Goal: Task Accomplishment & Management: Manage account settings

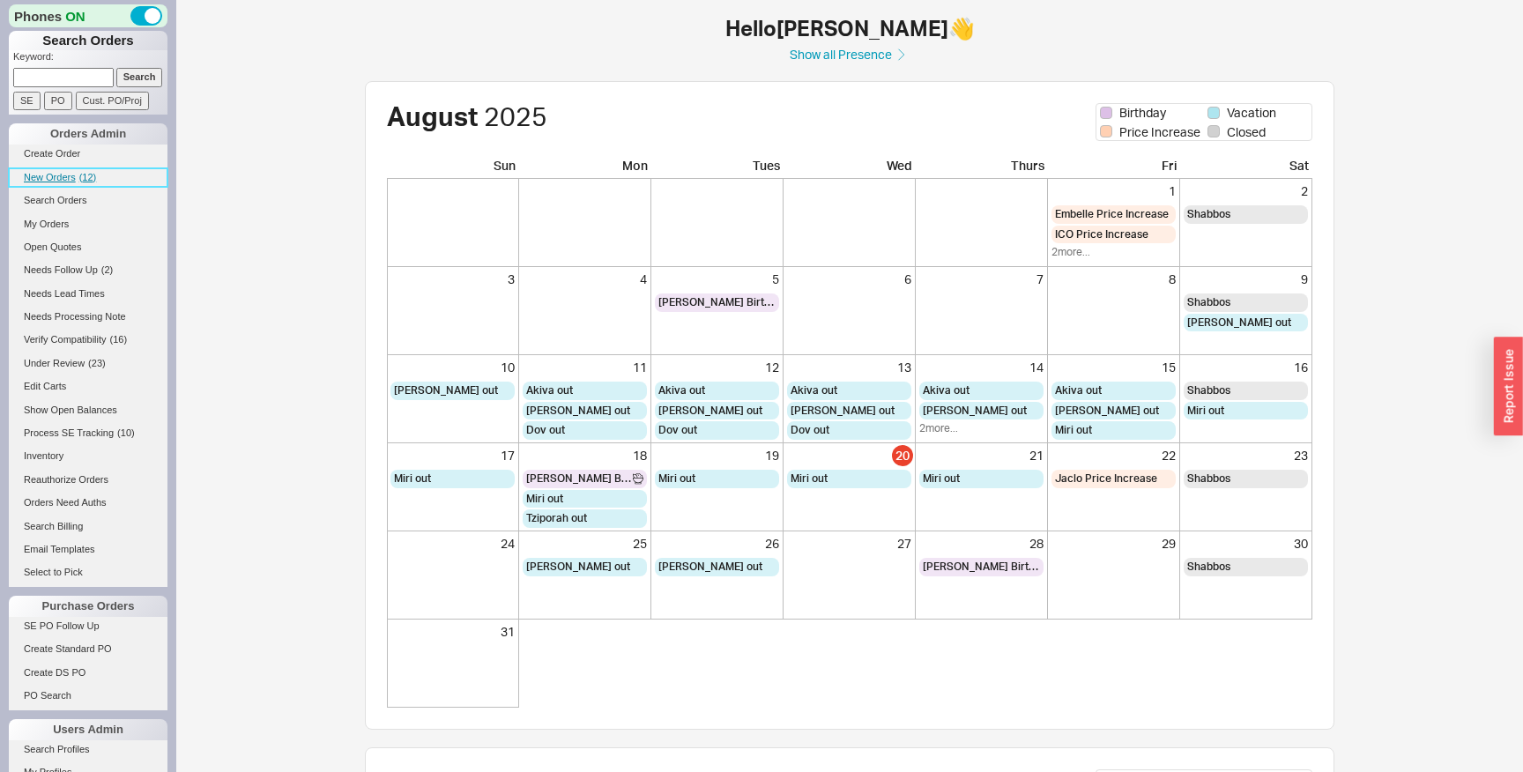
click at [84, 182] on span "( 12 )" at bounding box center [88, 177] width 18 height 11
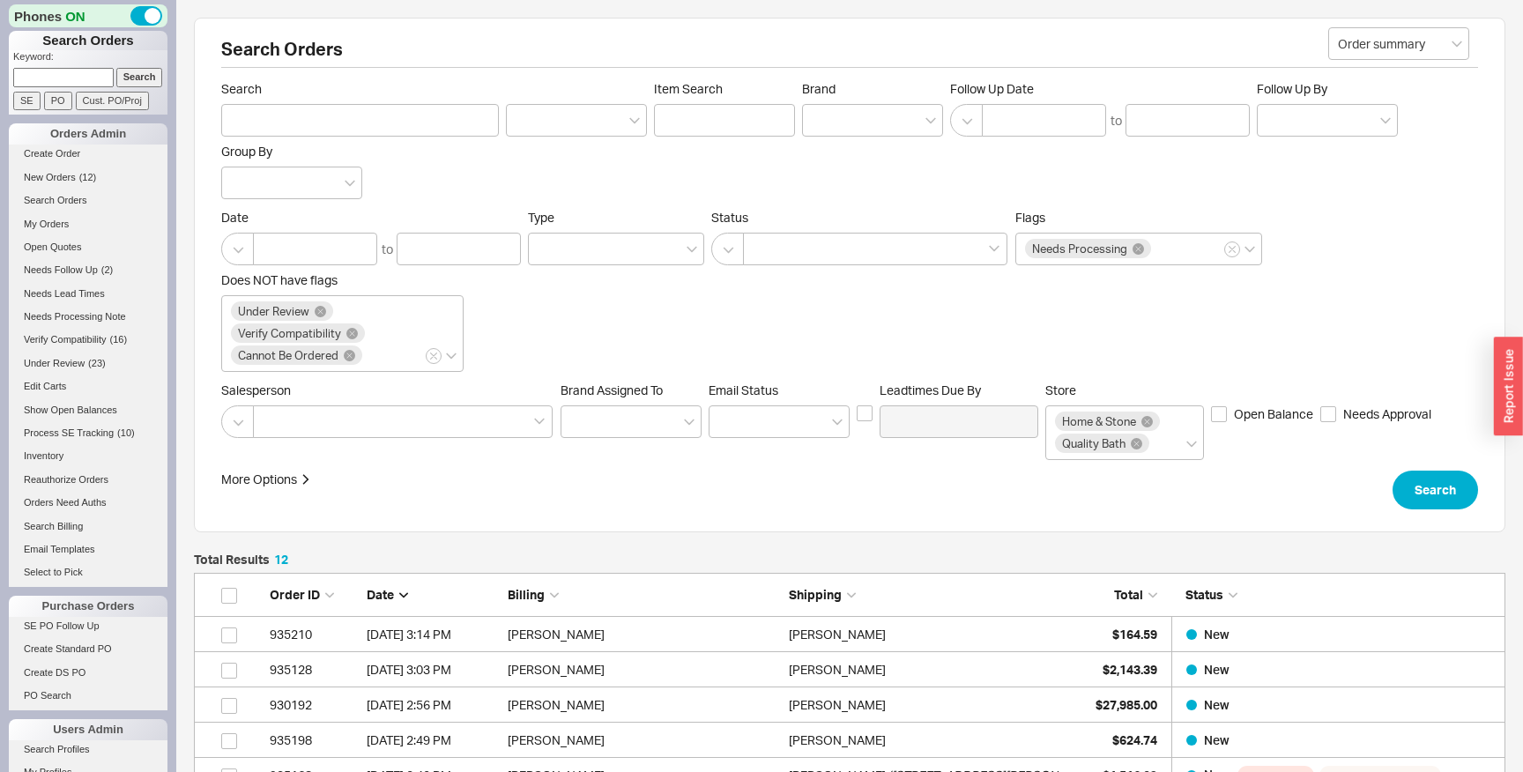
scroll to position [502, 1312]
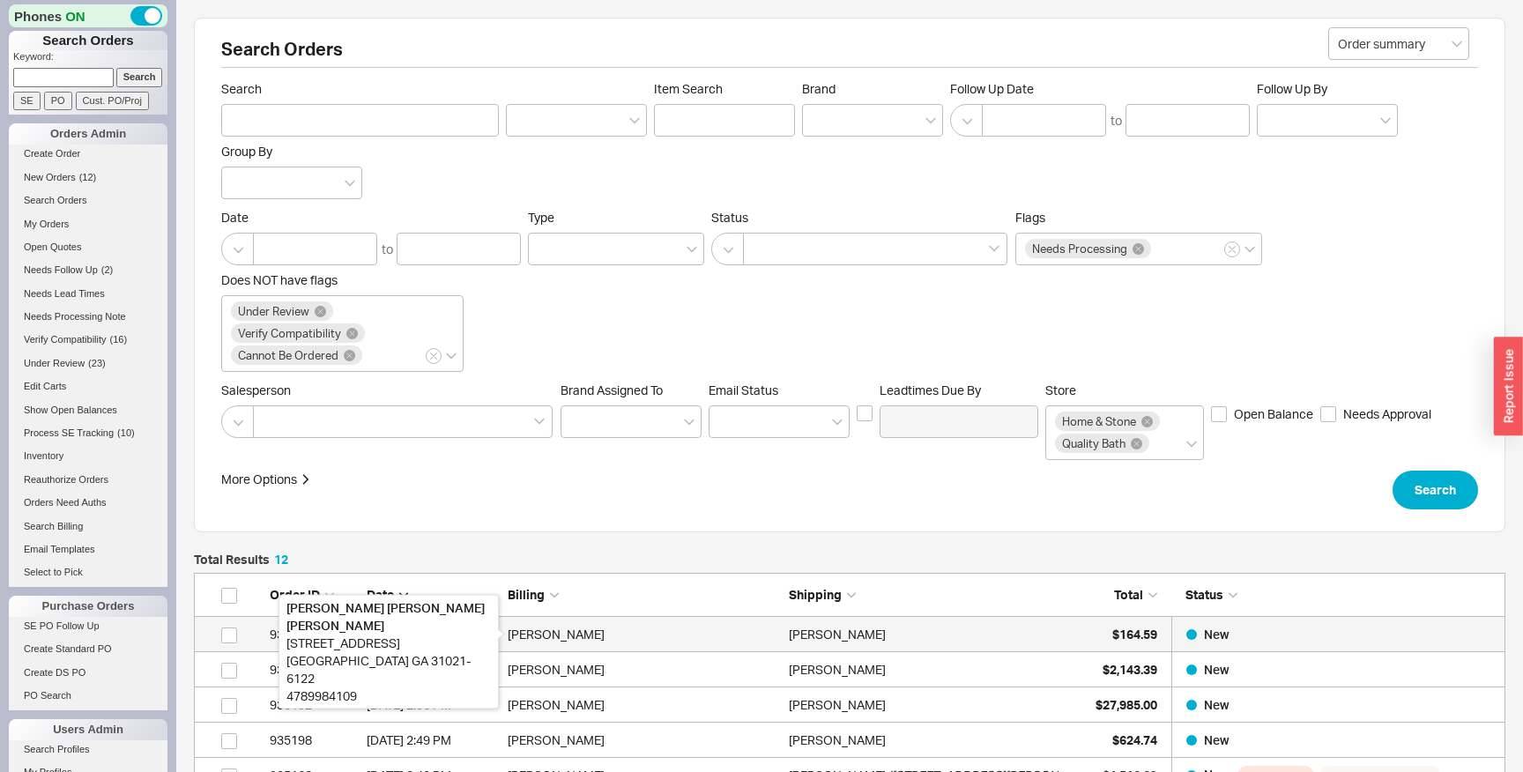
click at [740, 637] on div "[PERSON_NAME]" at bounding box center [644, 634] width 272 height 35
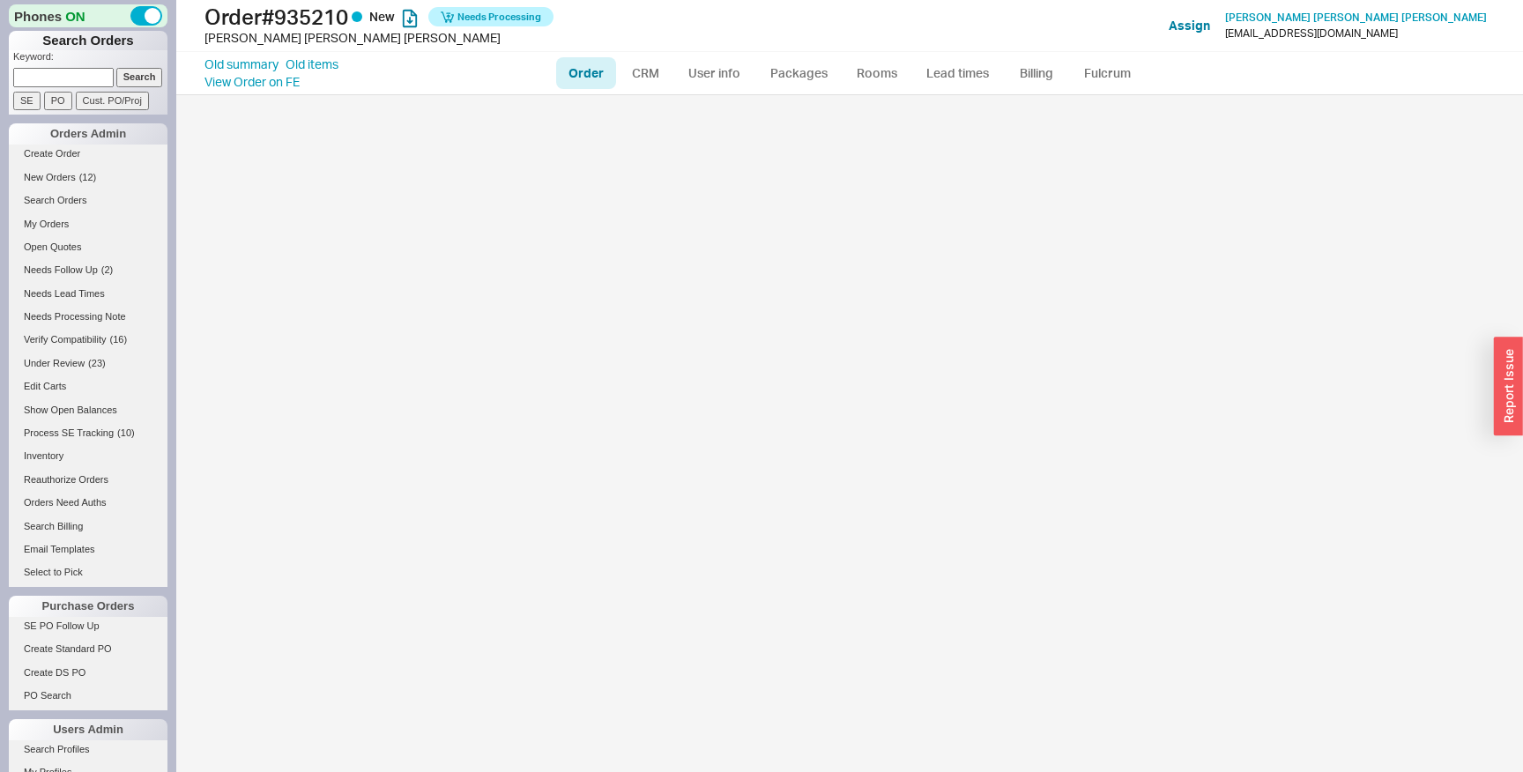
select select "LOW"
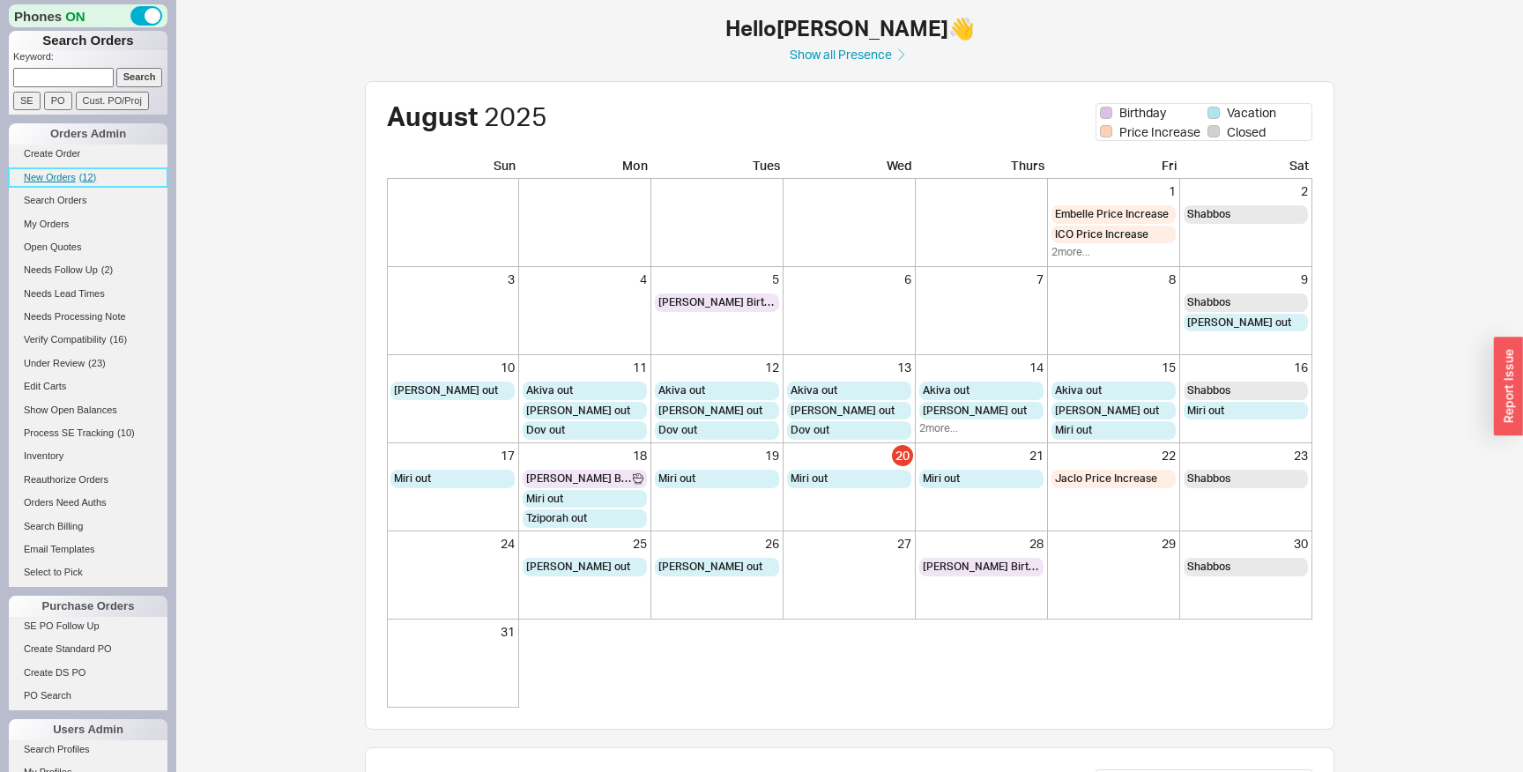
click at [98, 176] on link "New Orders ( 12 )" at bounding box center [88, 177] width 159 height 19
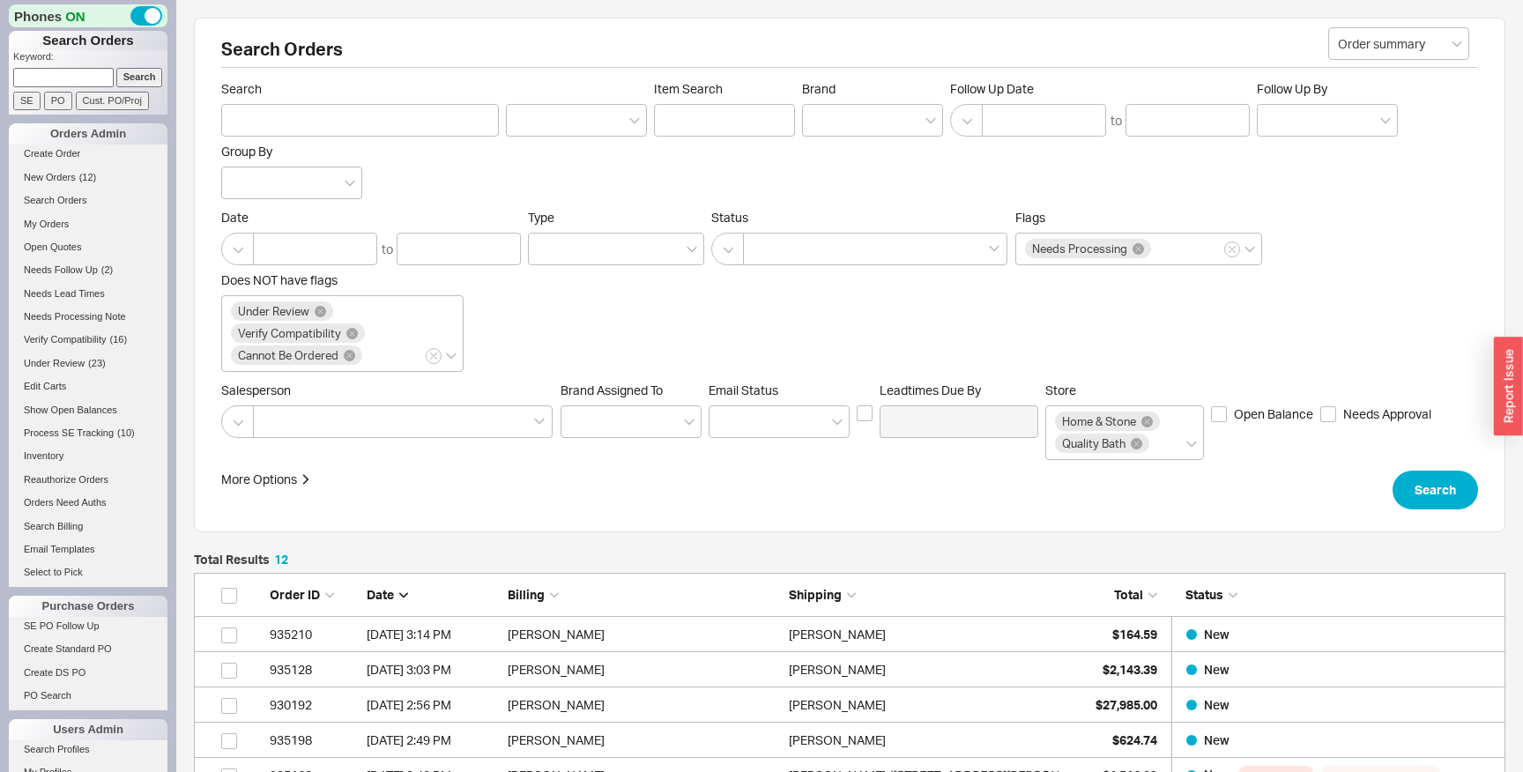
scroll to position [502, 1312]
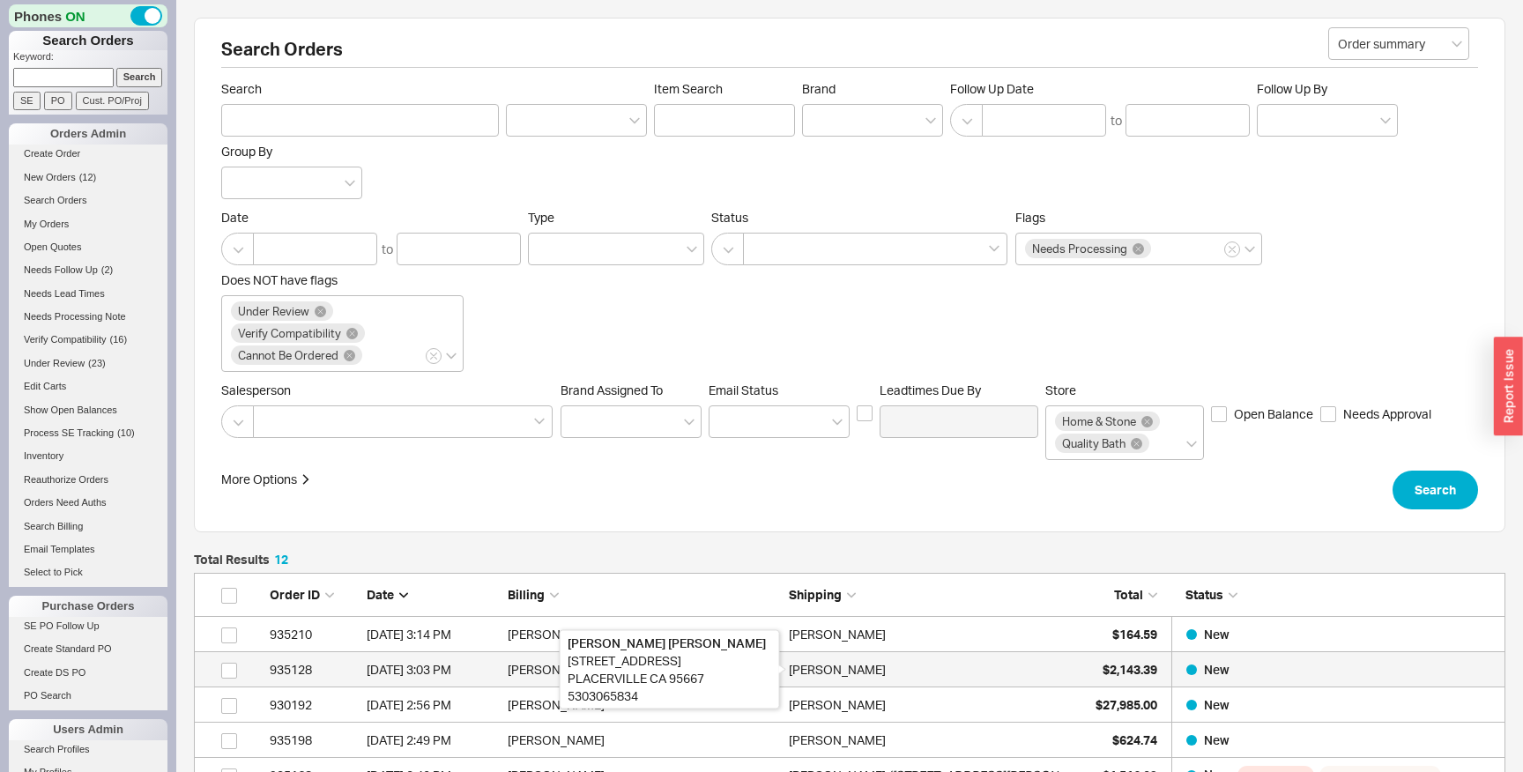
click at [812, 658] on div "Dora Vaughn" at bounding box center [837, 669] width 97 height 35
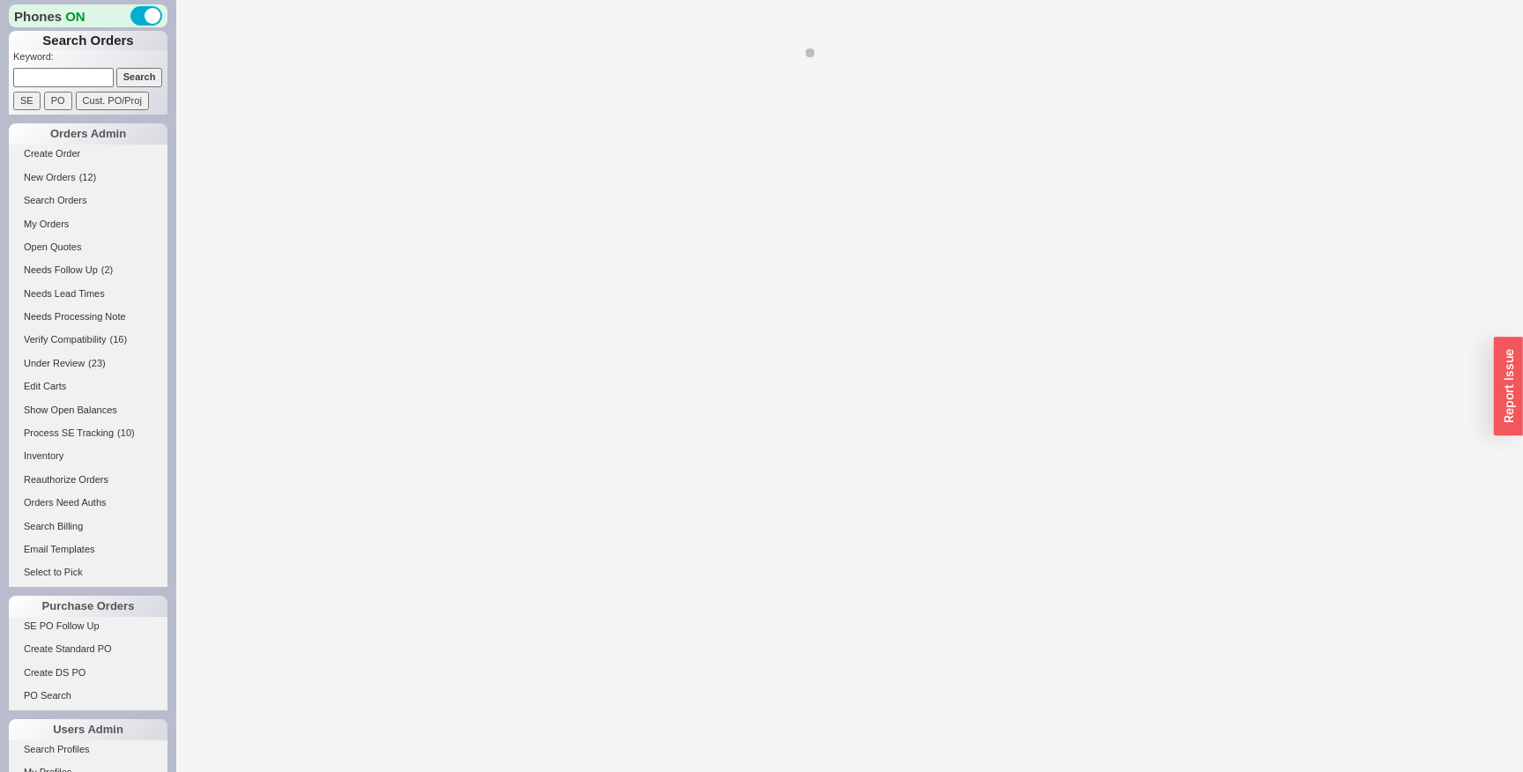
select select "LOW"
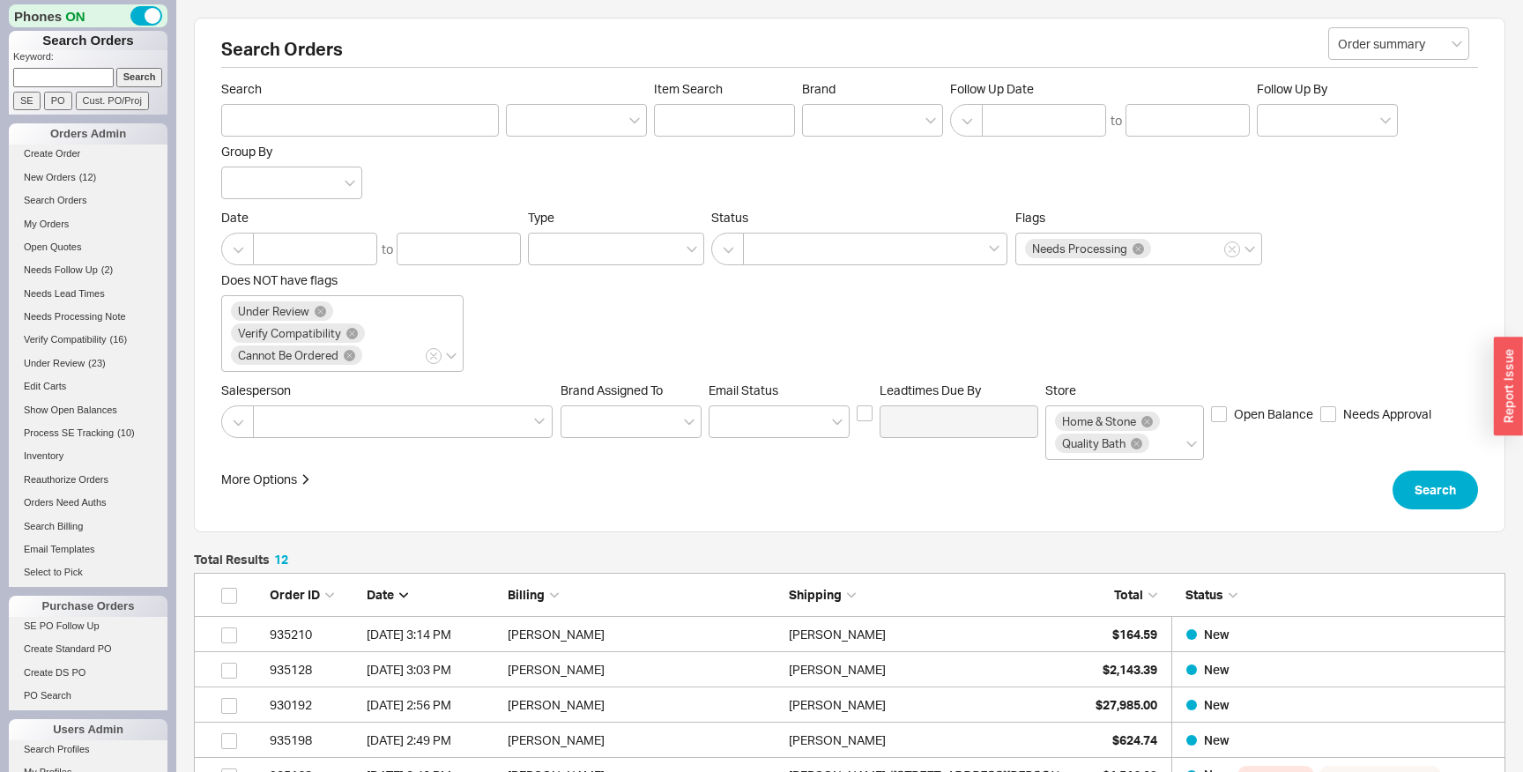
scroll to position [502, 1312]
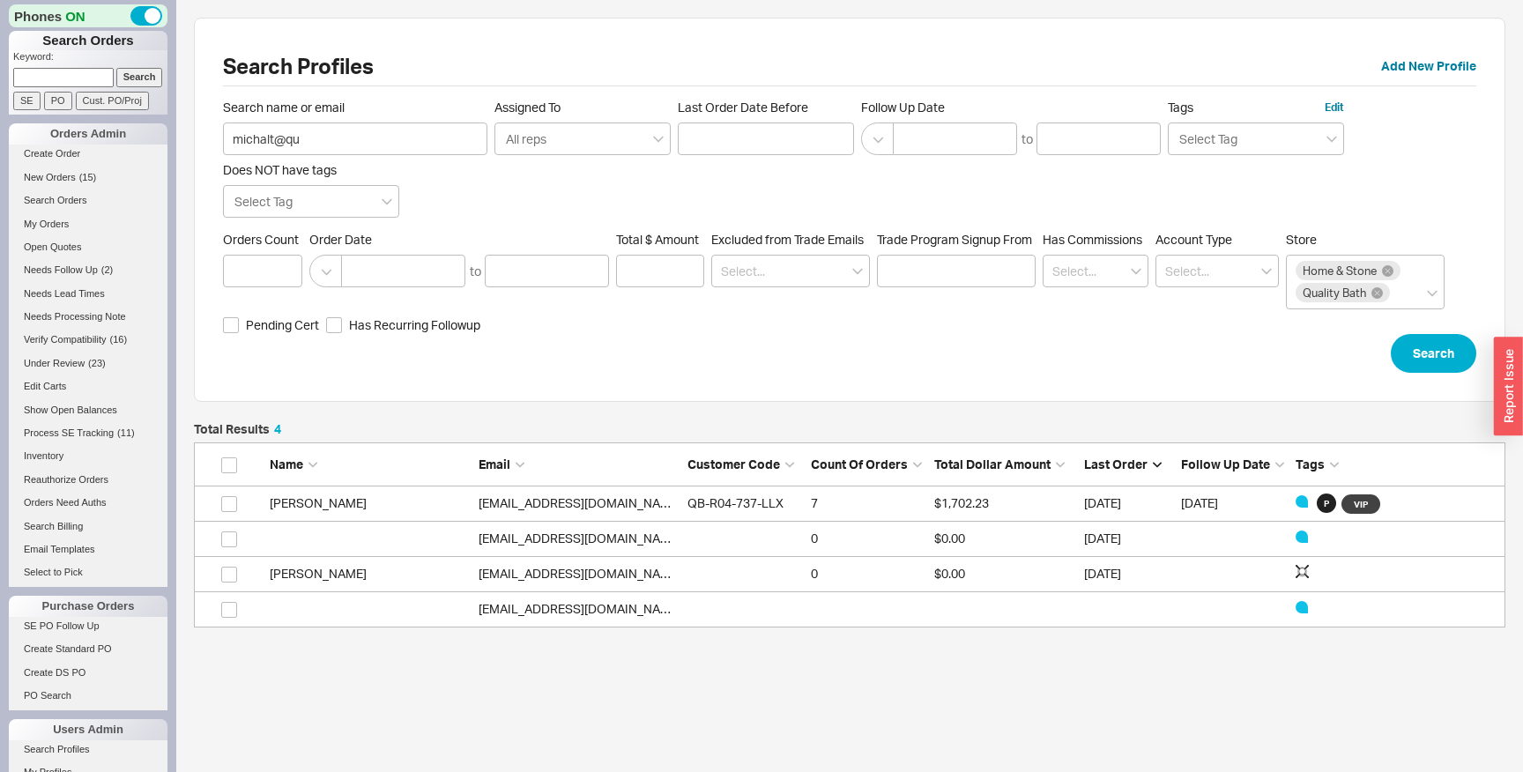
scroll to position [205, 1312]
click at [298, 500] on link "Michal TK" at bounding box center [318, 502] width 97 height 15
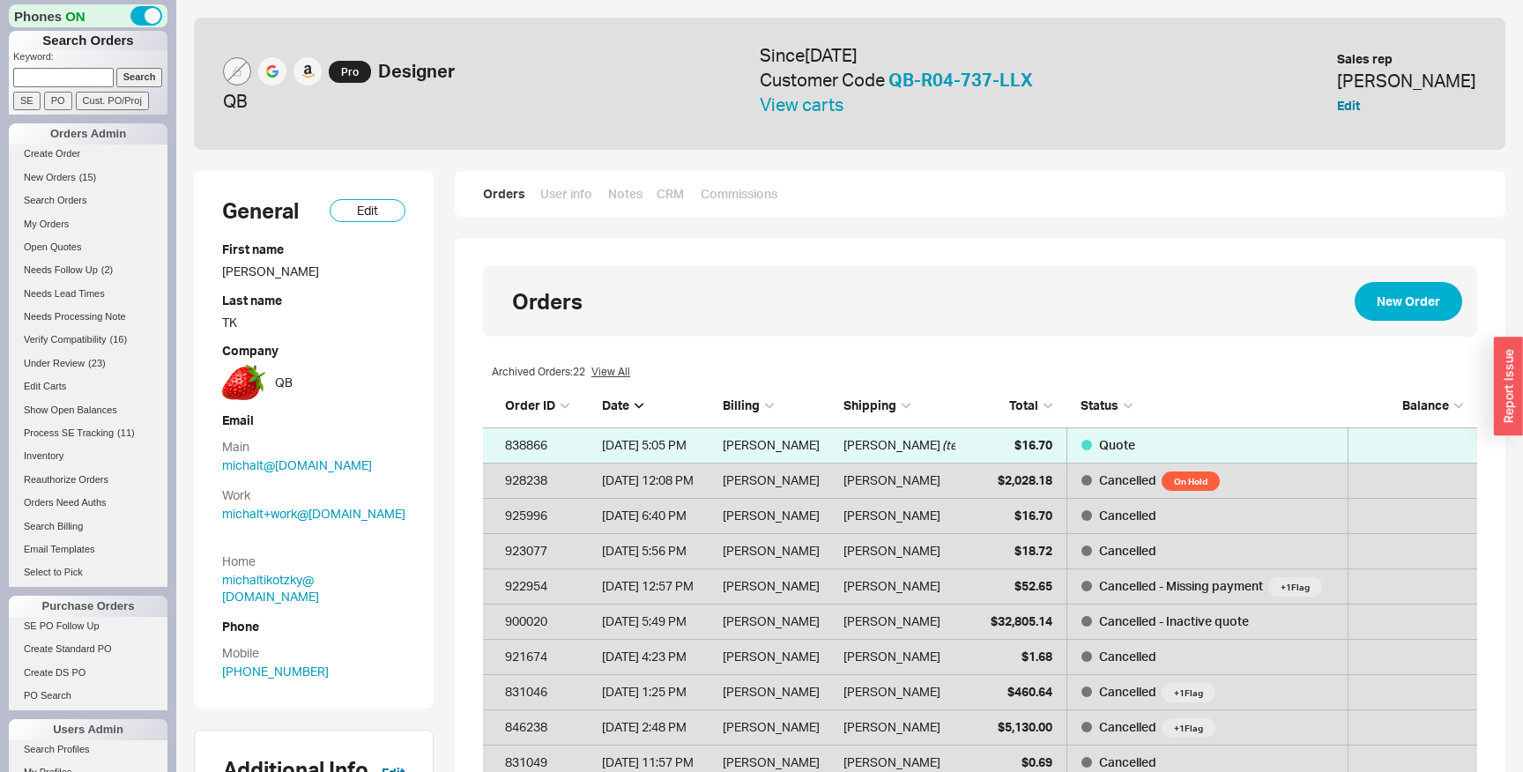
scroll to position [4381, 994]
click at [566, 192] on link "User info" at bounding box center [566, 194] width 54 height 18
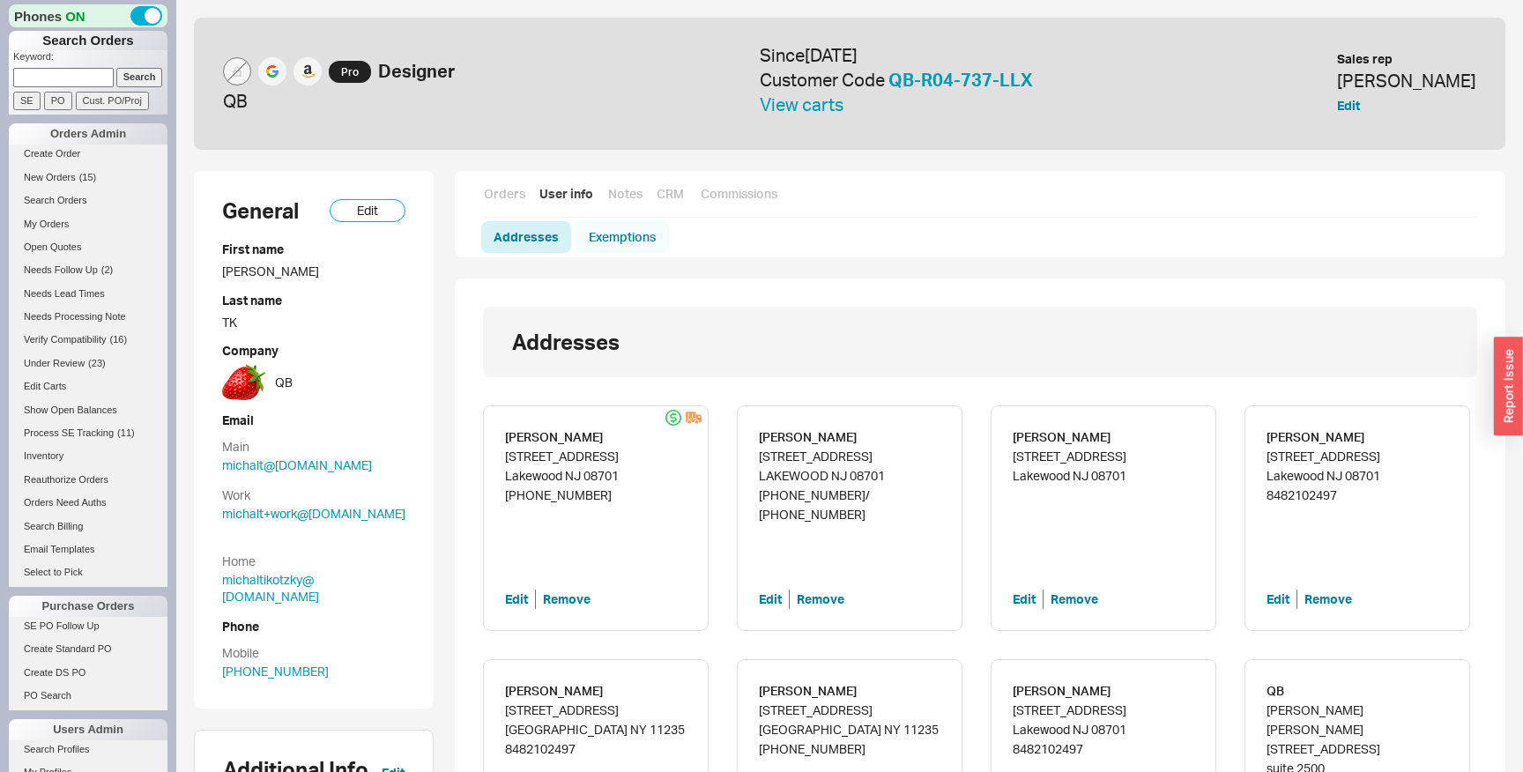
click at [636, 234] on link "Exemptions" at bounding box center [622, 237] width 94 height 32
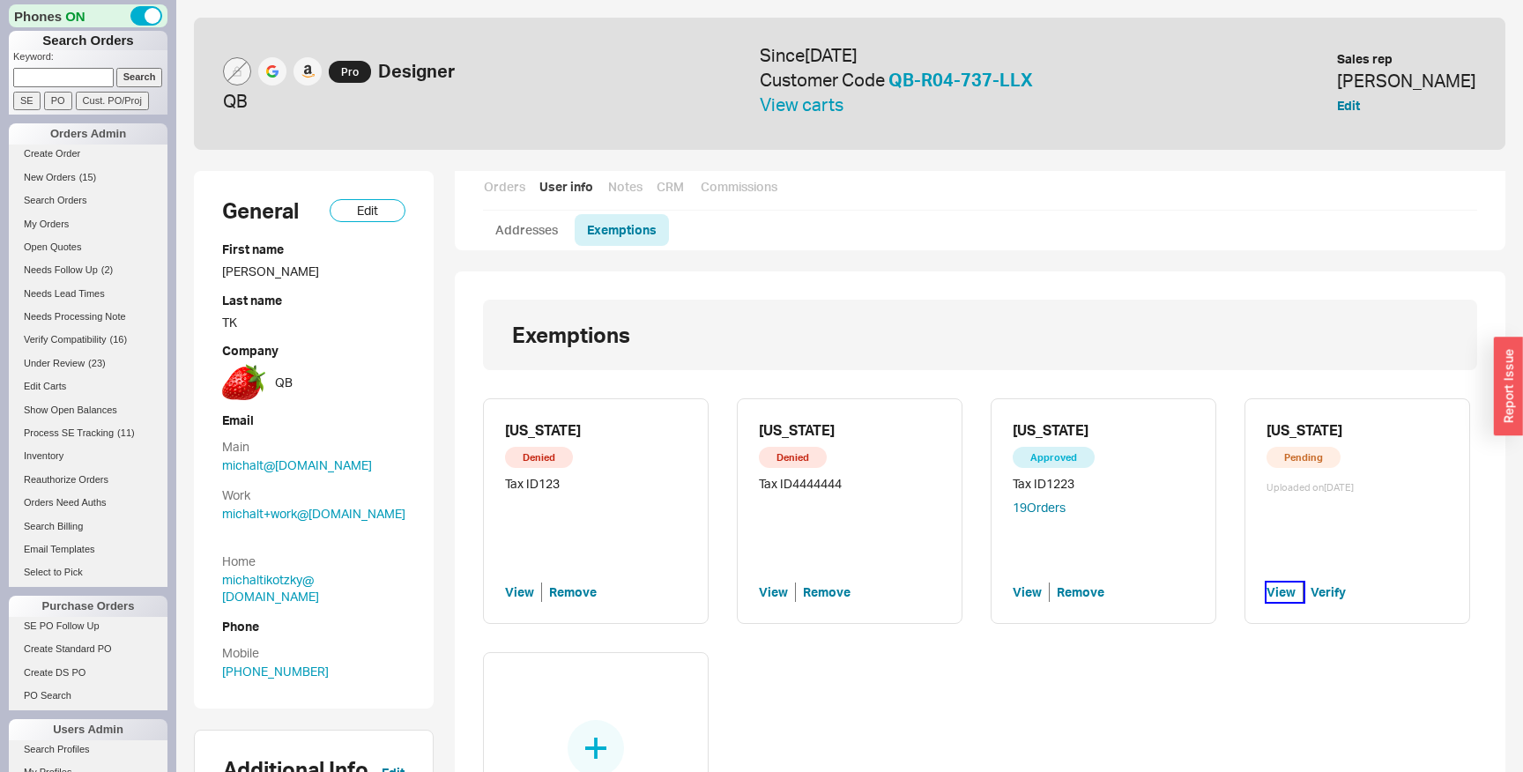
click at [1280, 597] on button "View" at bounding box center [1285, 592] width 37 height 19
click at [1324, 590] on button "Verify" at bounding box center [1328, 592] width 35 height 19
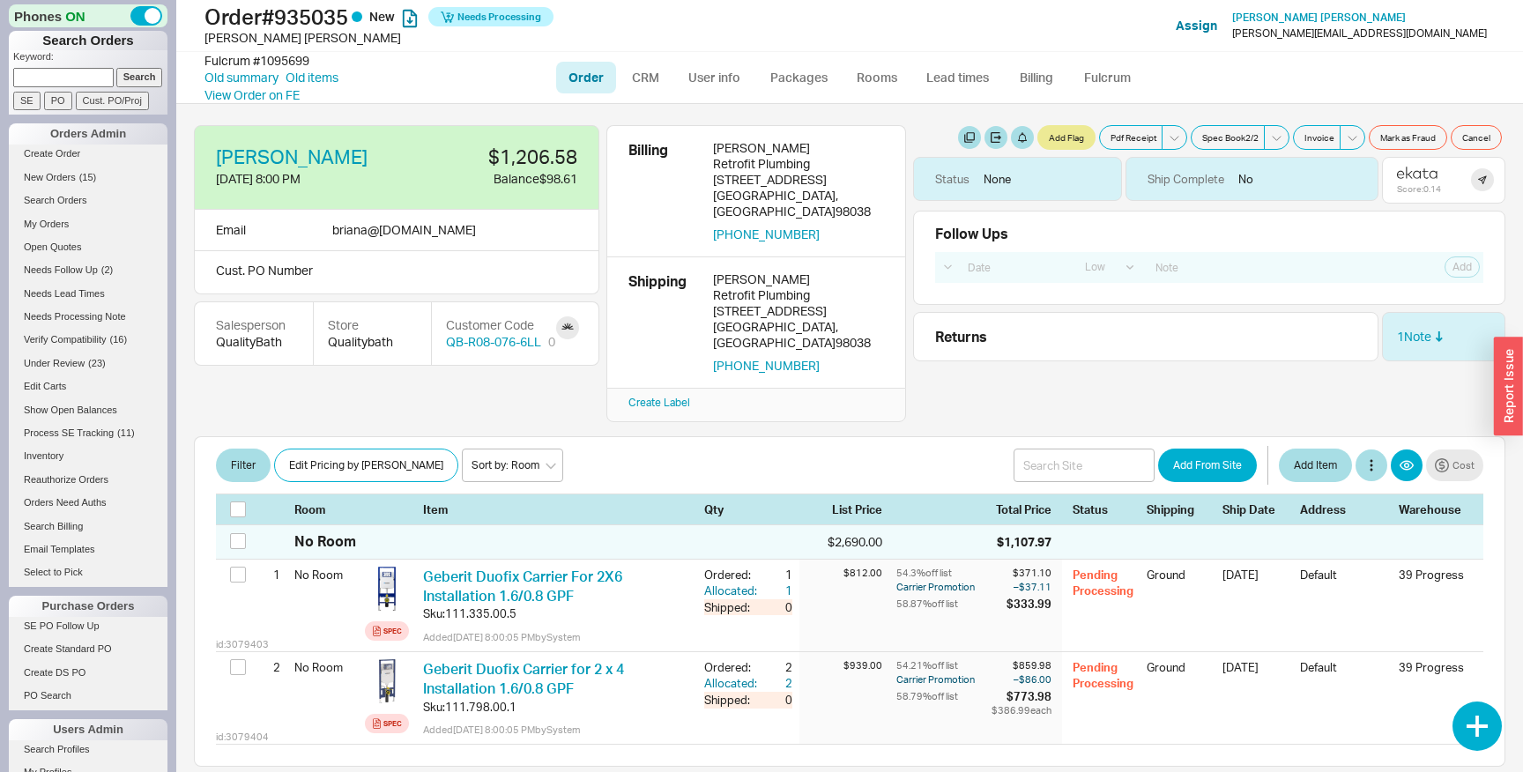
select select "LOW"
click at [722, 78] on link "User info" at bounding box center [714, 78] width 78 height 32
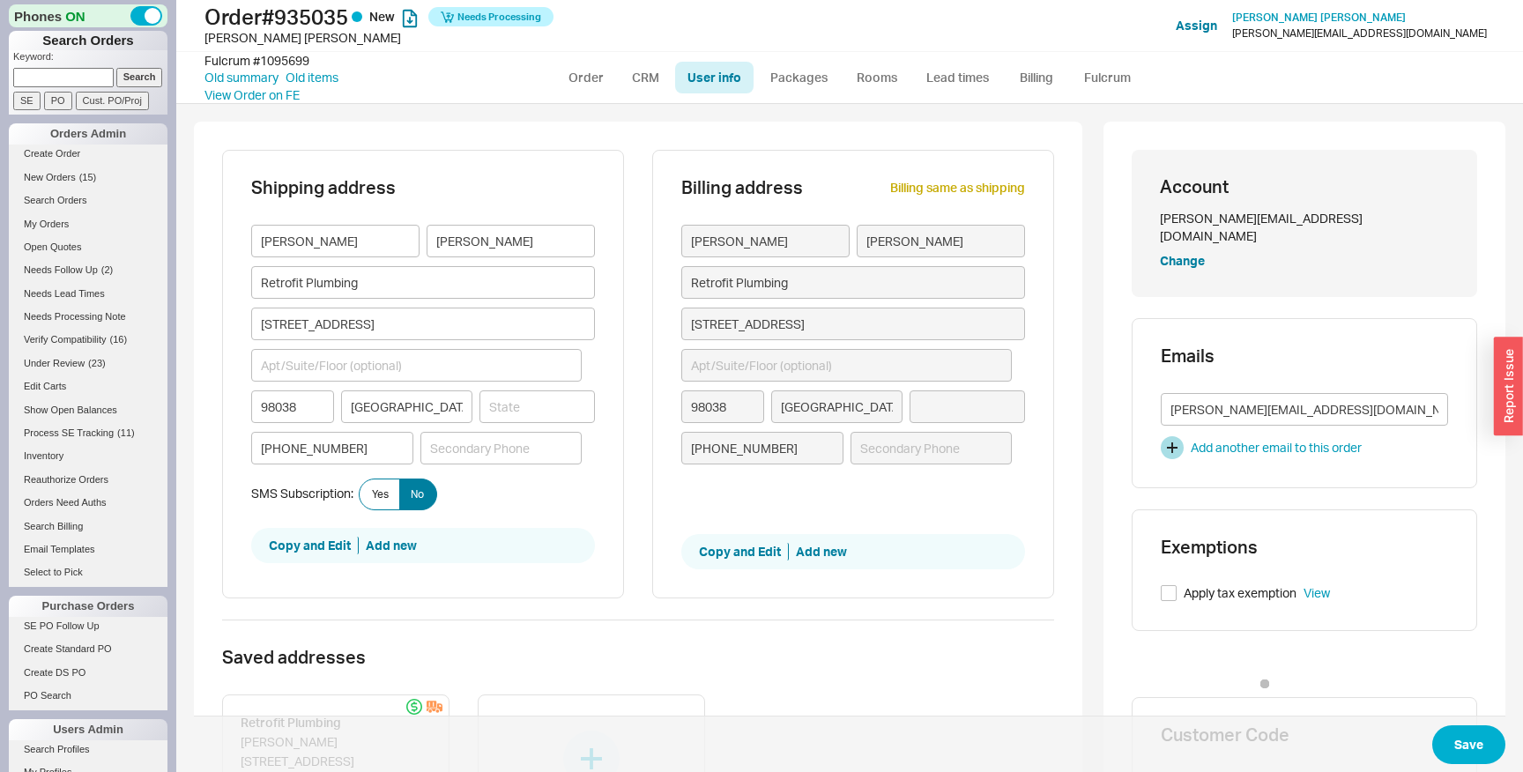
type input "[US_STATE]"
click at [586, 74] on link "Order" at bounding box center [586, 78] width 60 height 32
select select "LOW"
type input "[US_STATE]"
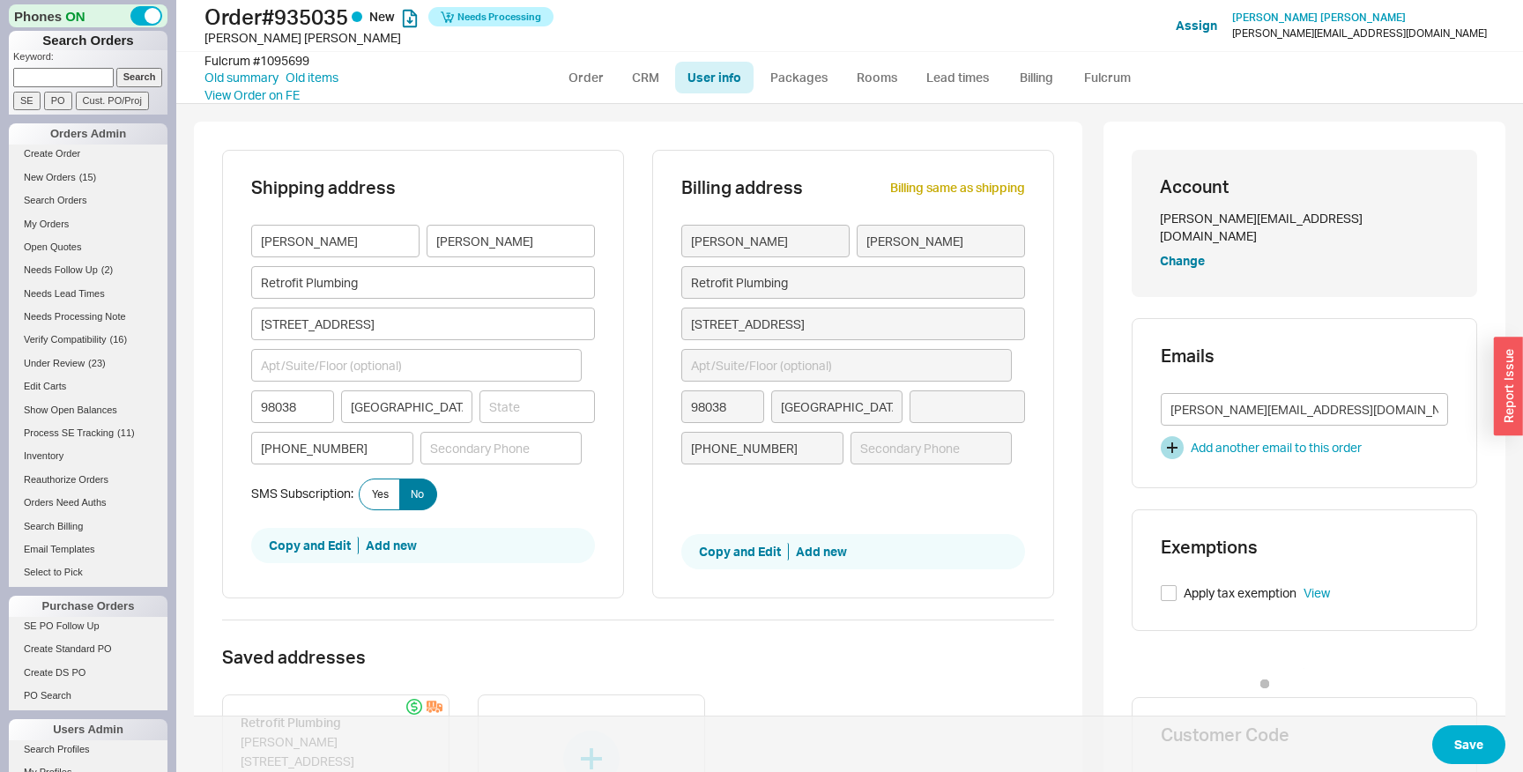
type input "[US_STATE]"
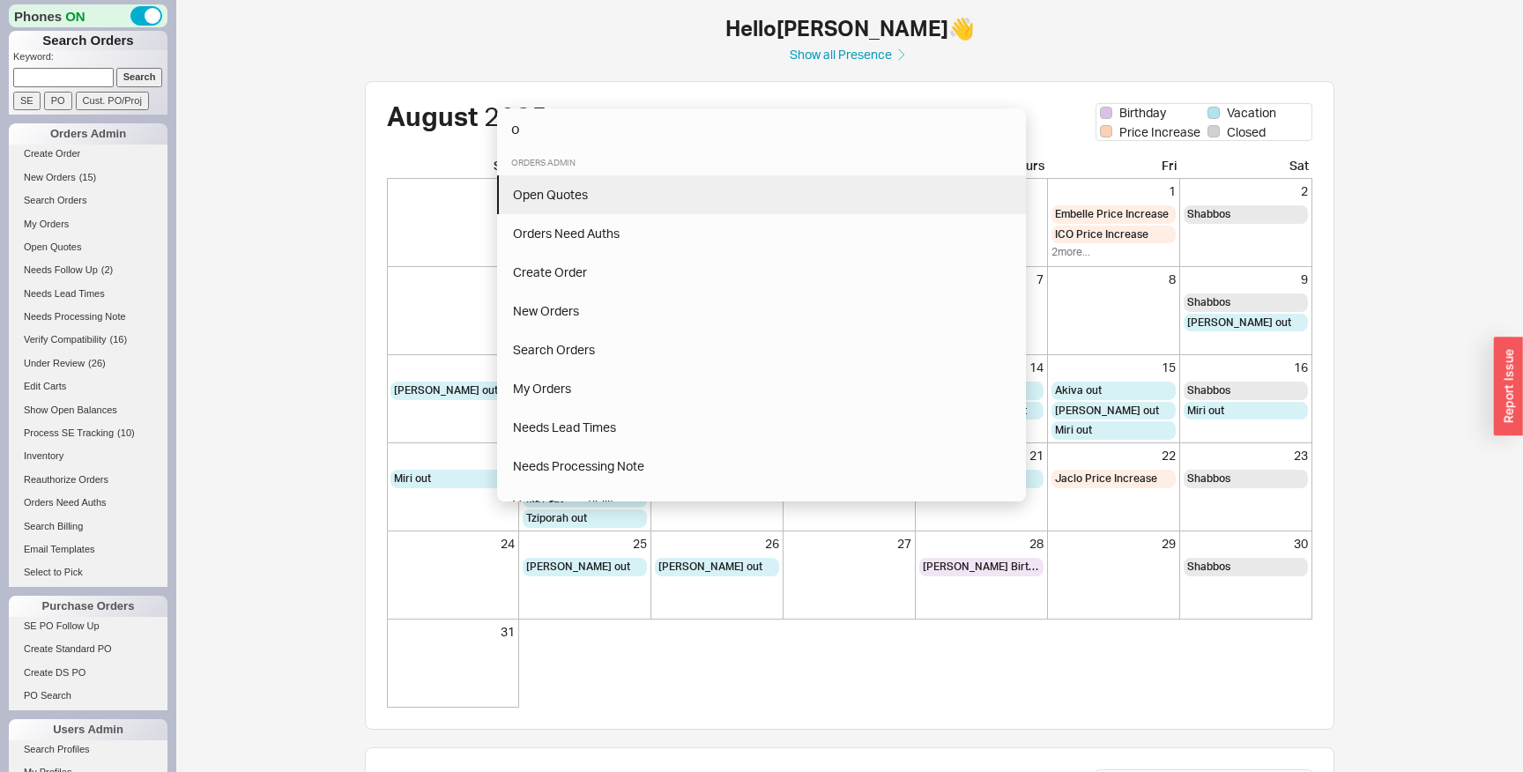
type input "op"
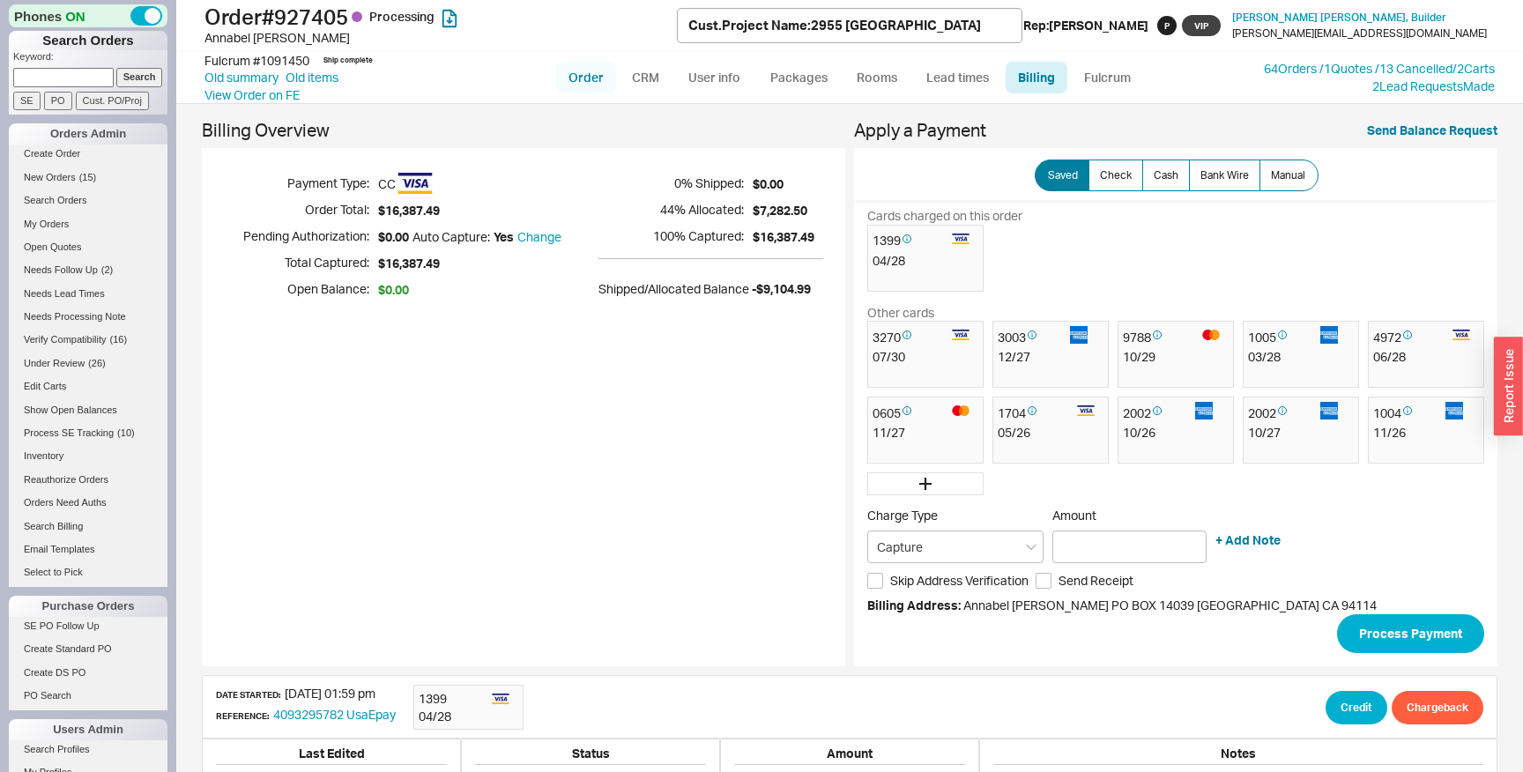
click at [596, 77] on link "Order" at bounding box center [586, 78] width 60 height 32
select select "LOW"
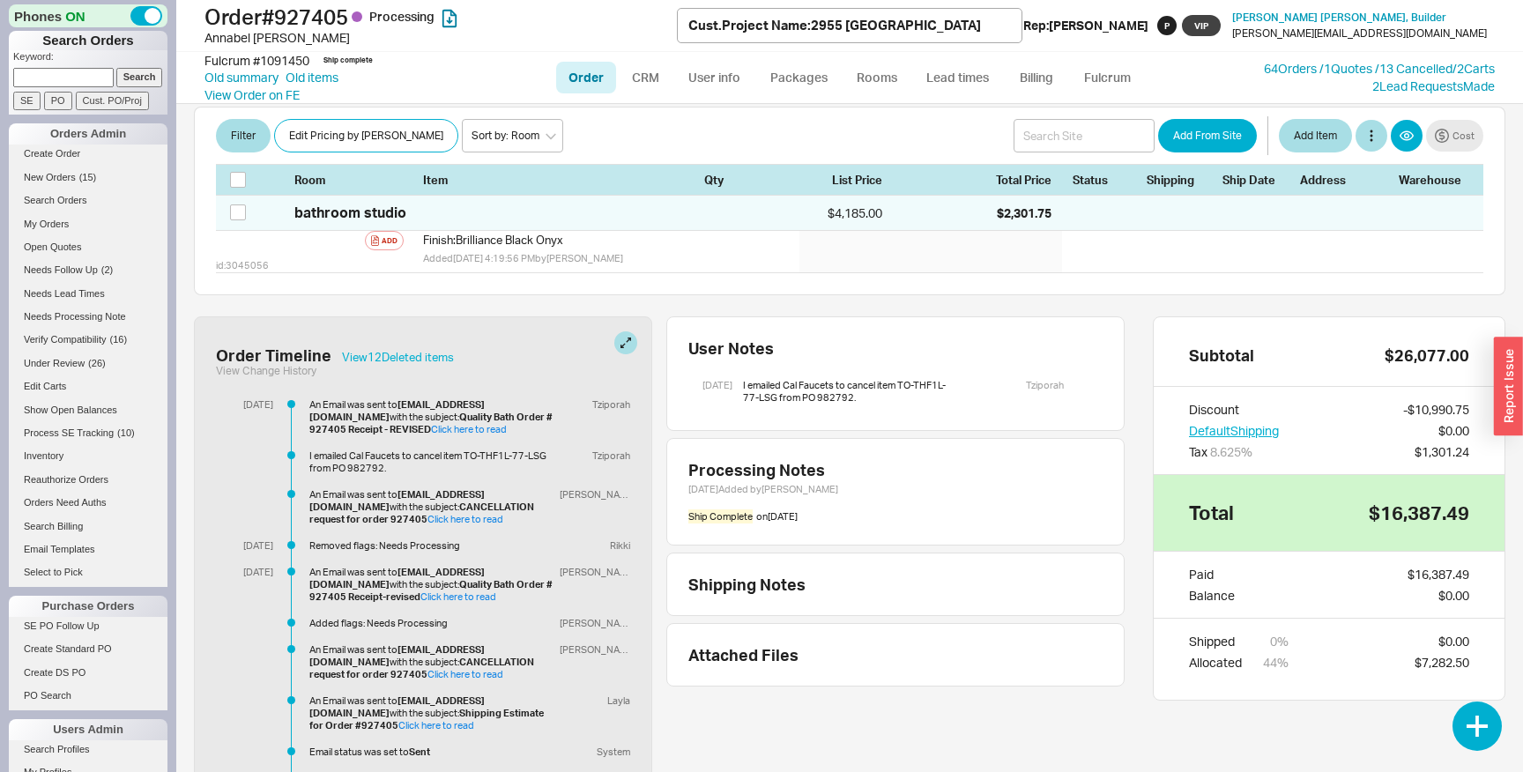
scroll to position [2754, 0]
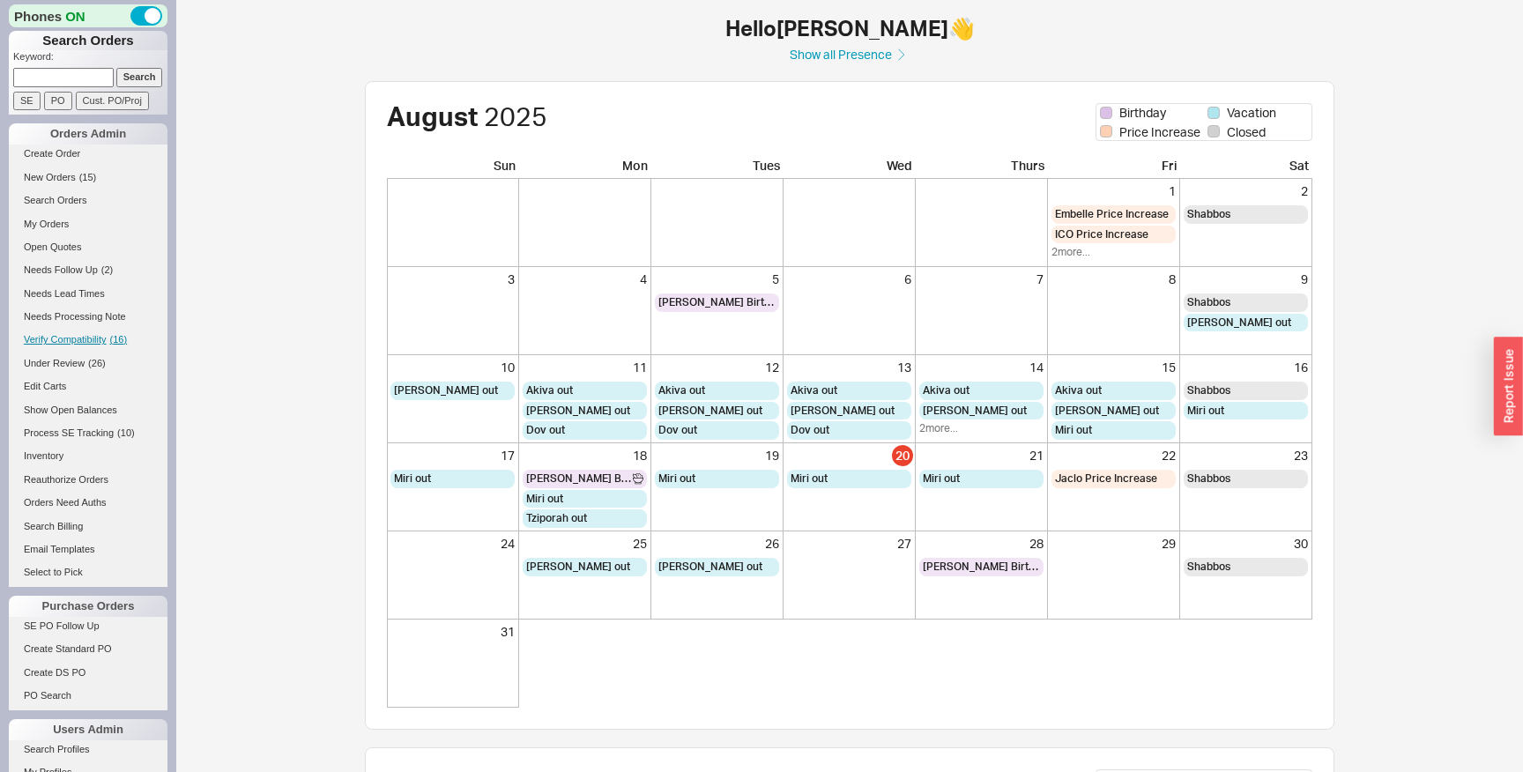
scroll to position [433, 0]
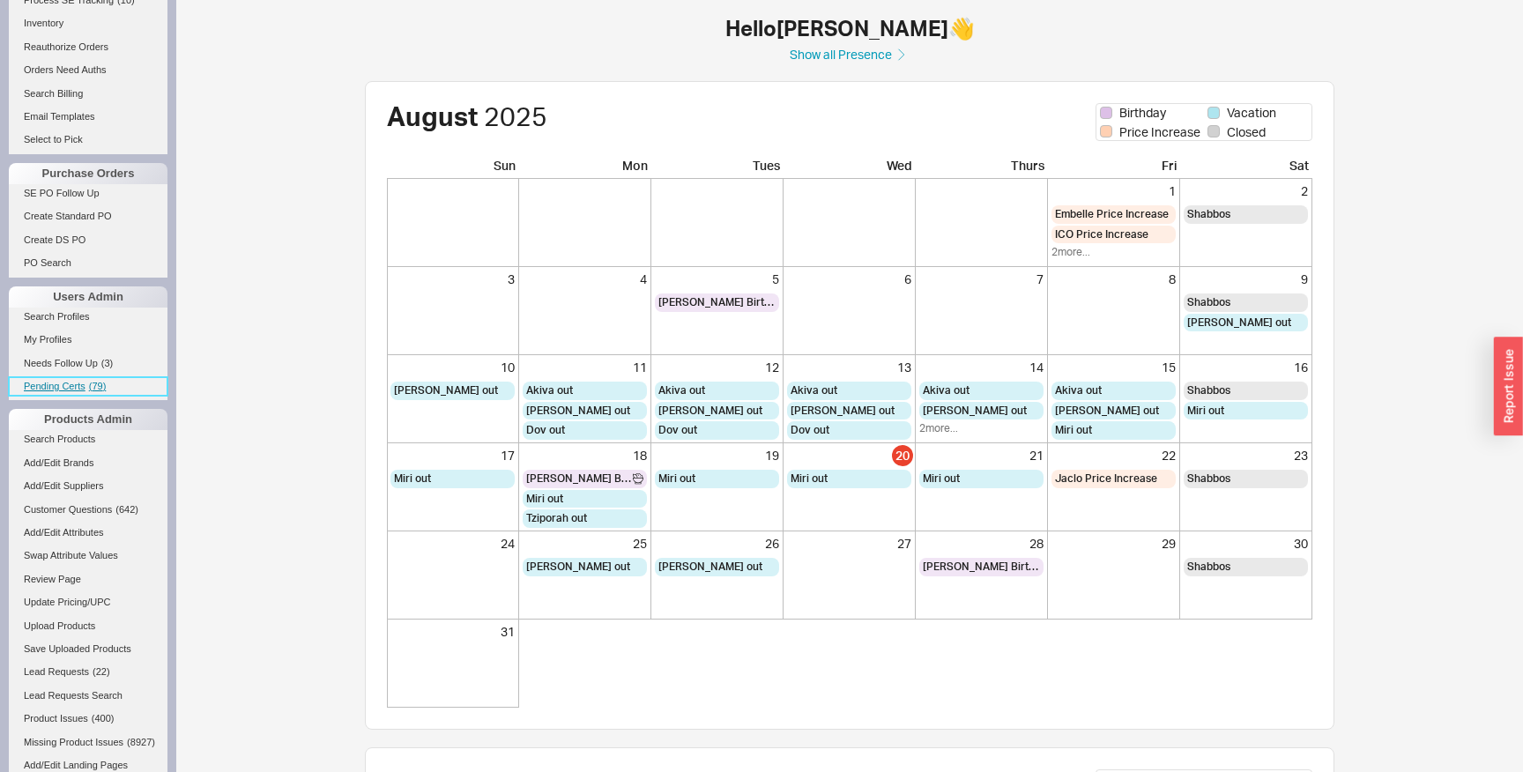
click at [98, 383] on span "( 79 )" at bounding box center [98, 386] width 18 height 11
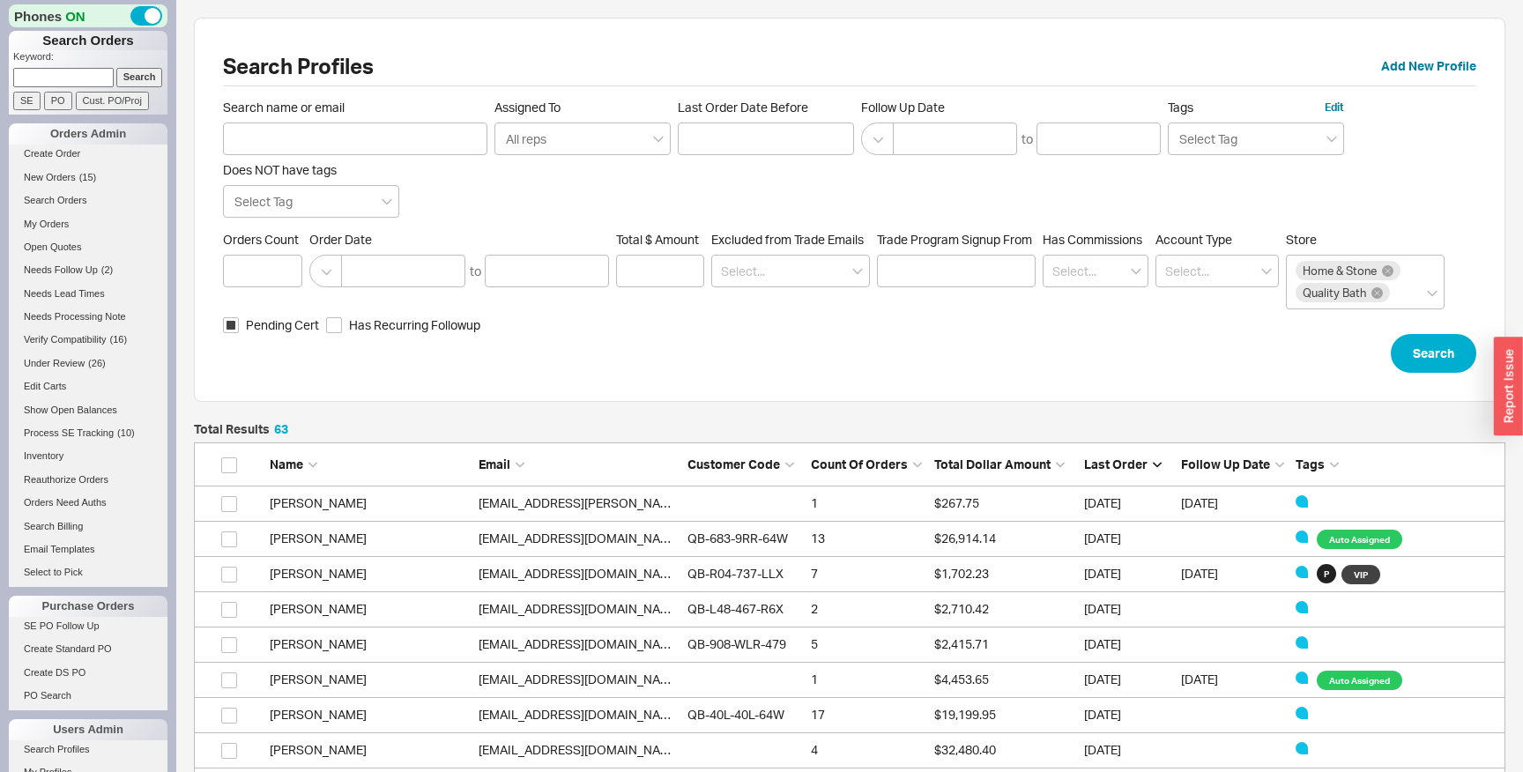
scroll to position [2285, 1312]
click at [726, 515] on div "AJ Garcia agarcia@duchateau.com 1 $267.75 08/20/2025 8/27/25" at bounding box center [850, 504] width 1312 height 35
click at [575, 503] on link "agarcia@duchateau.com" at bounding box center [629, 502] width 300 height 15
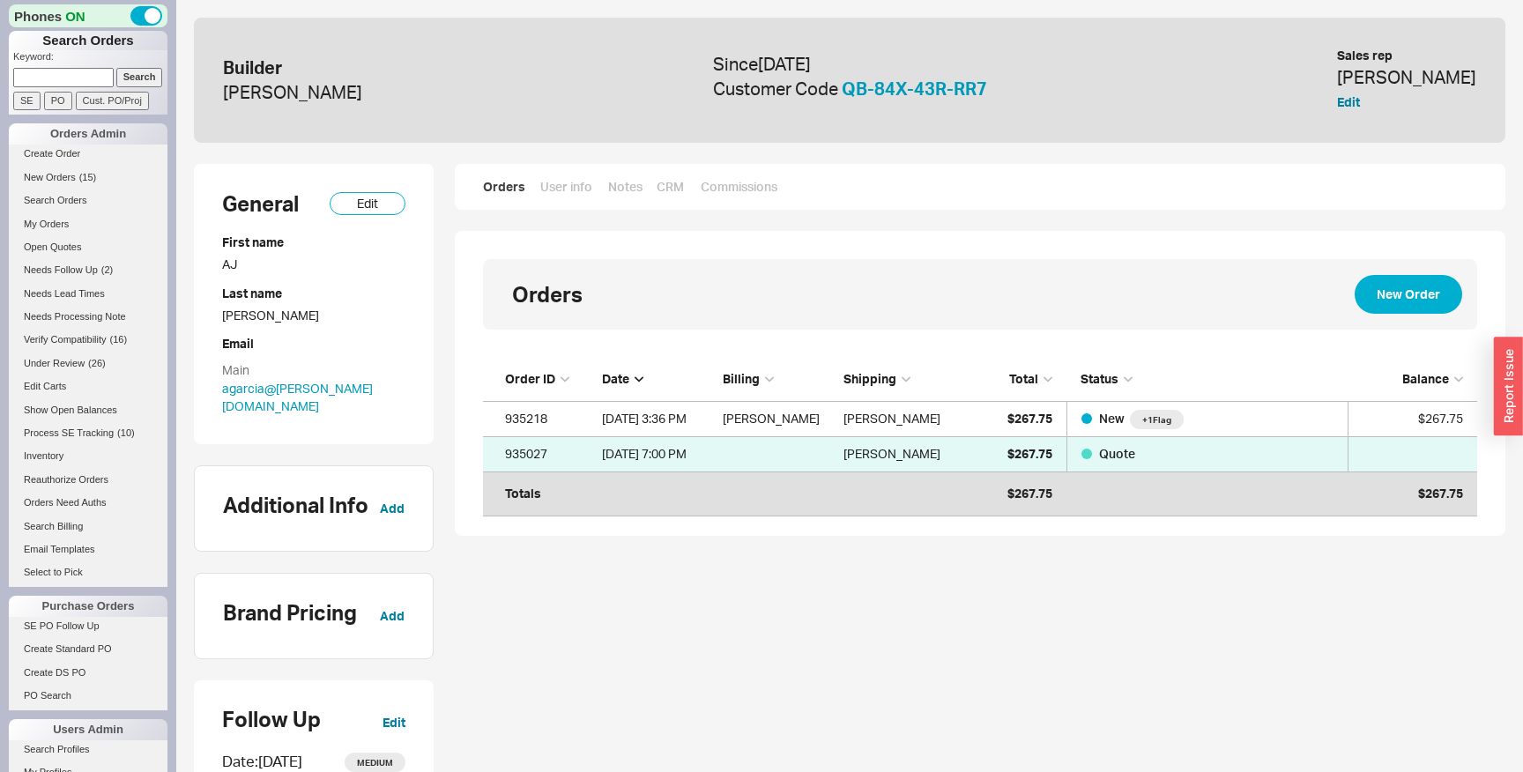
scroll to position [150, 994]
click at [569, 184] on link "User info" at bounding box center [566, 187] width 54 height 18
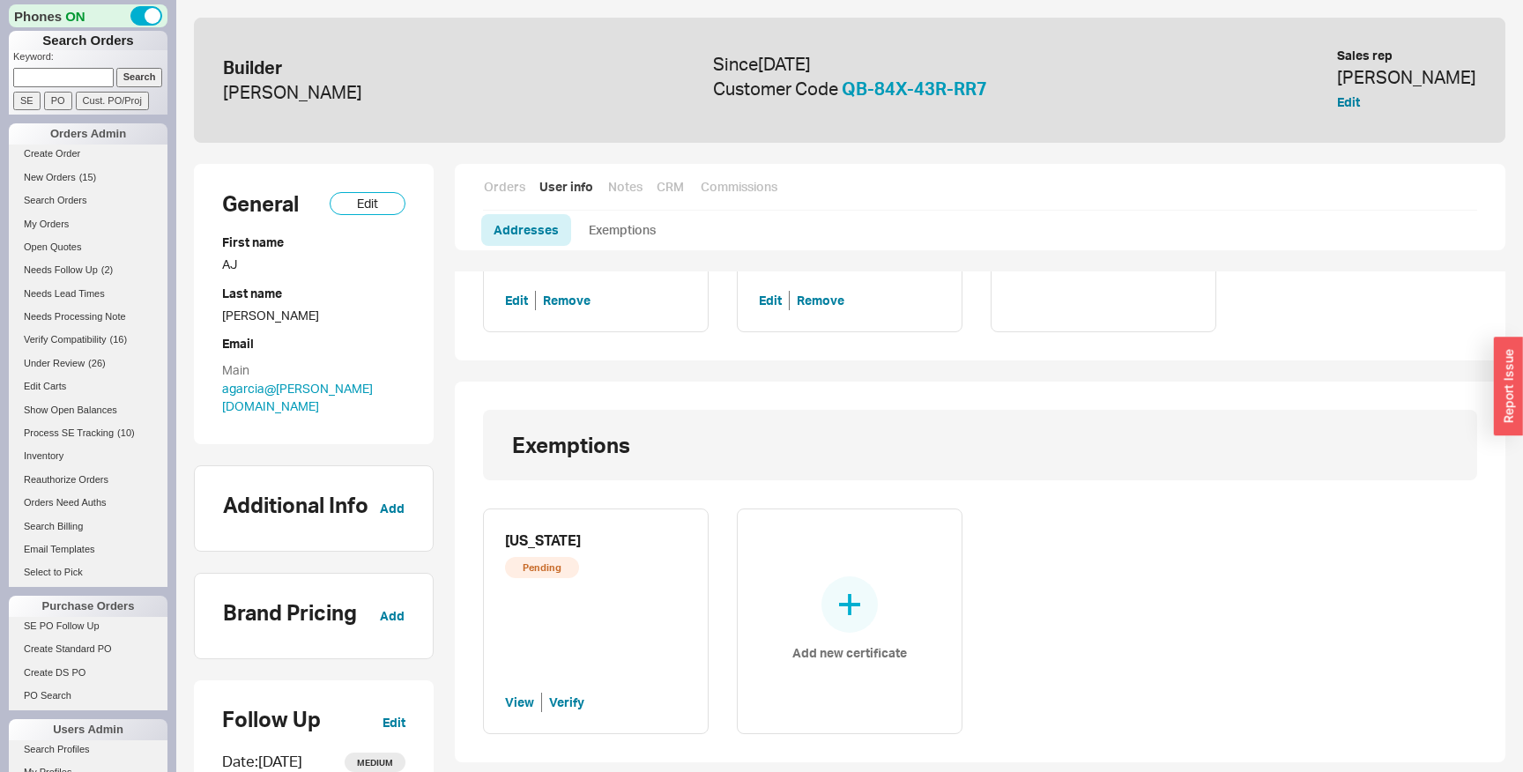
scroll to position [304, 0]
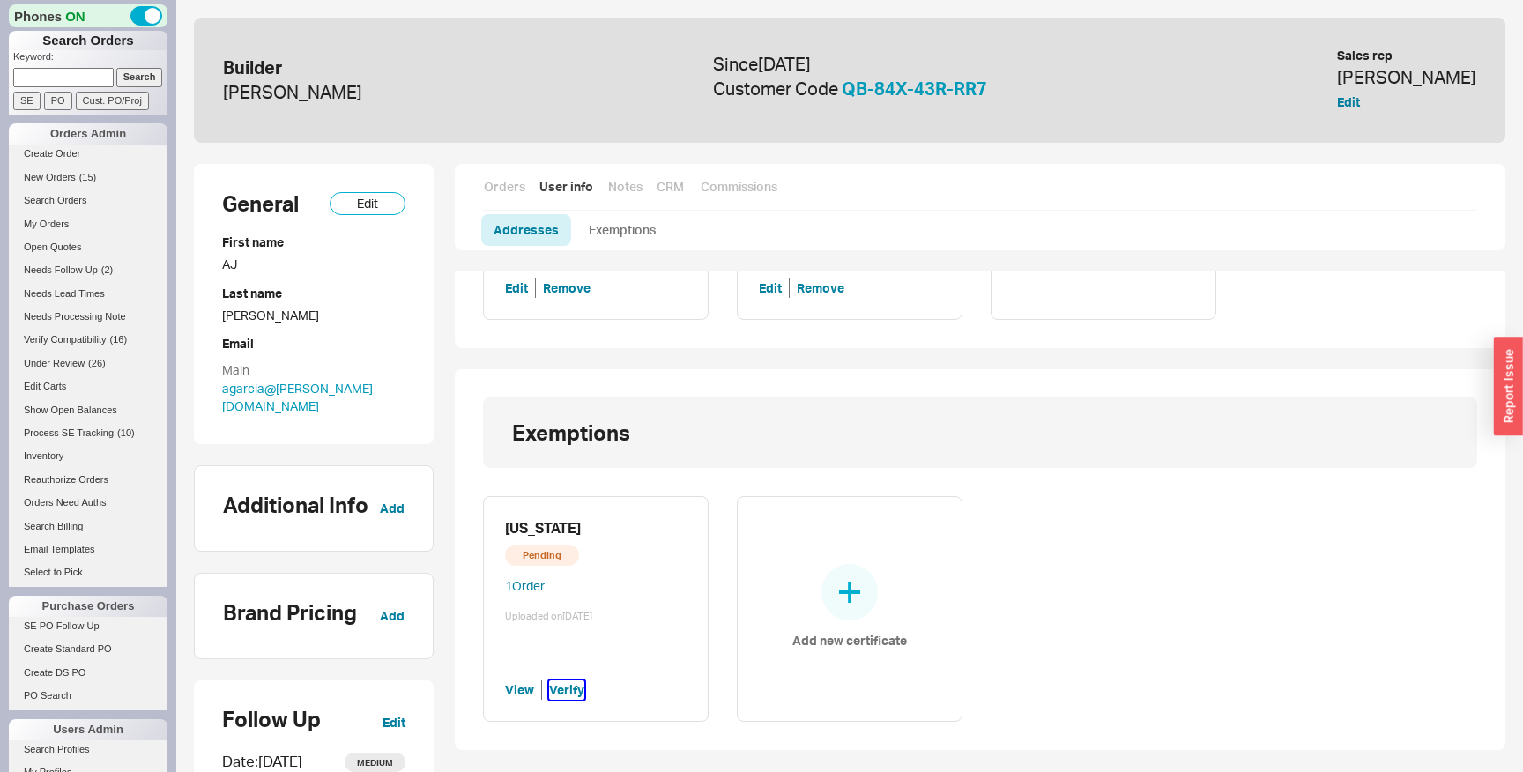
click at [557, 691] on button "Verify" at bounding box center [566, 690] width 35 height 19
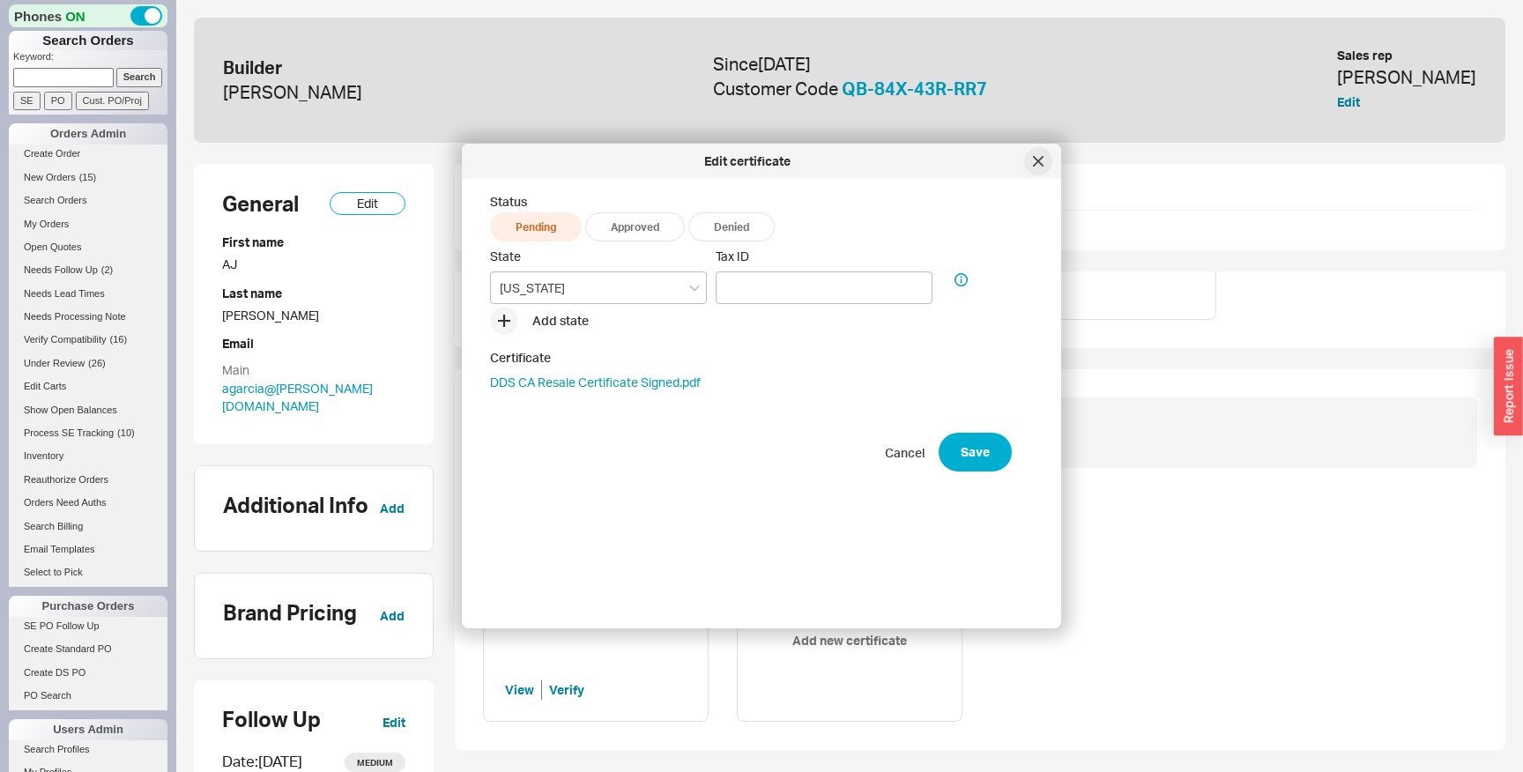
click at [1045, 157] on div at bounding box center [1038, 161] width 28 height 28
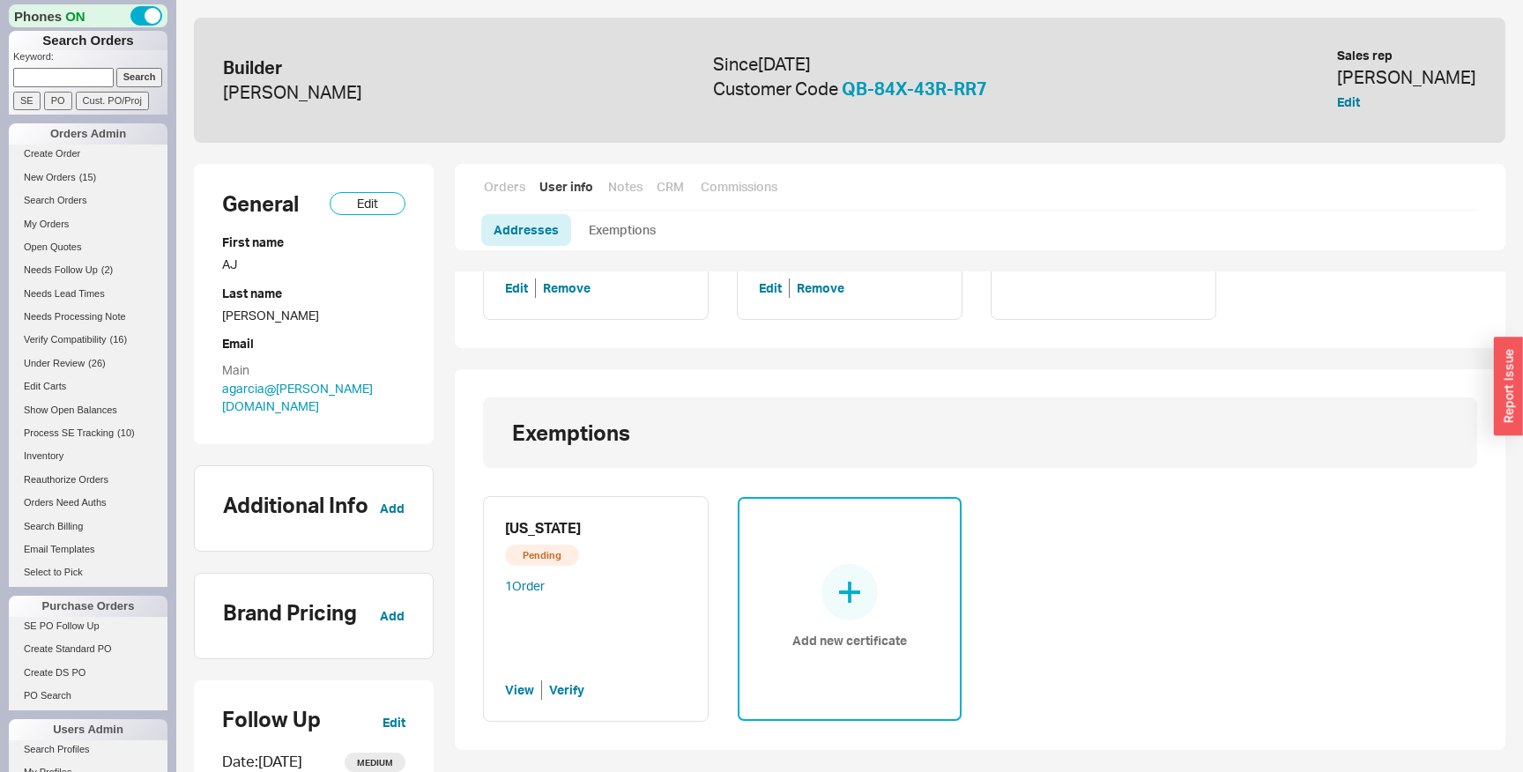
click at [852, 662] on div "Add new certificate" at bounding box center [850, 609] width 226 height 226
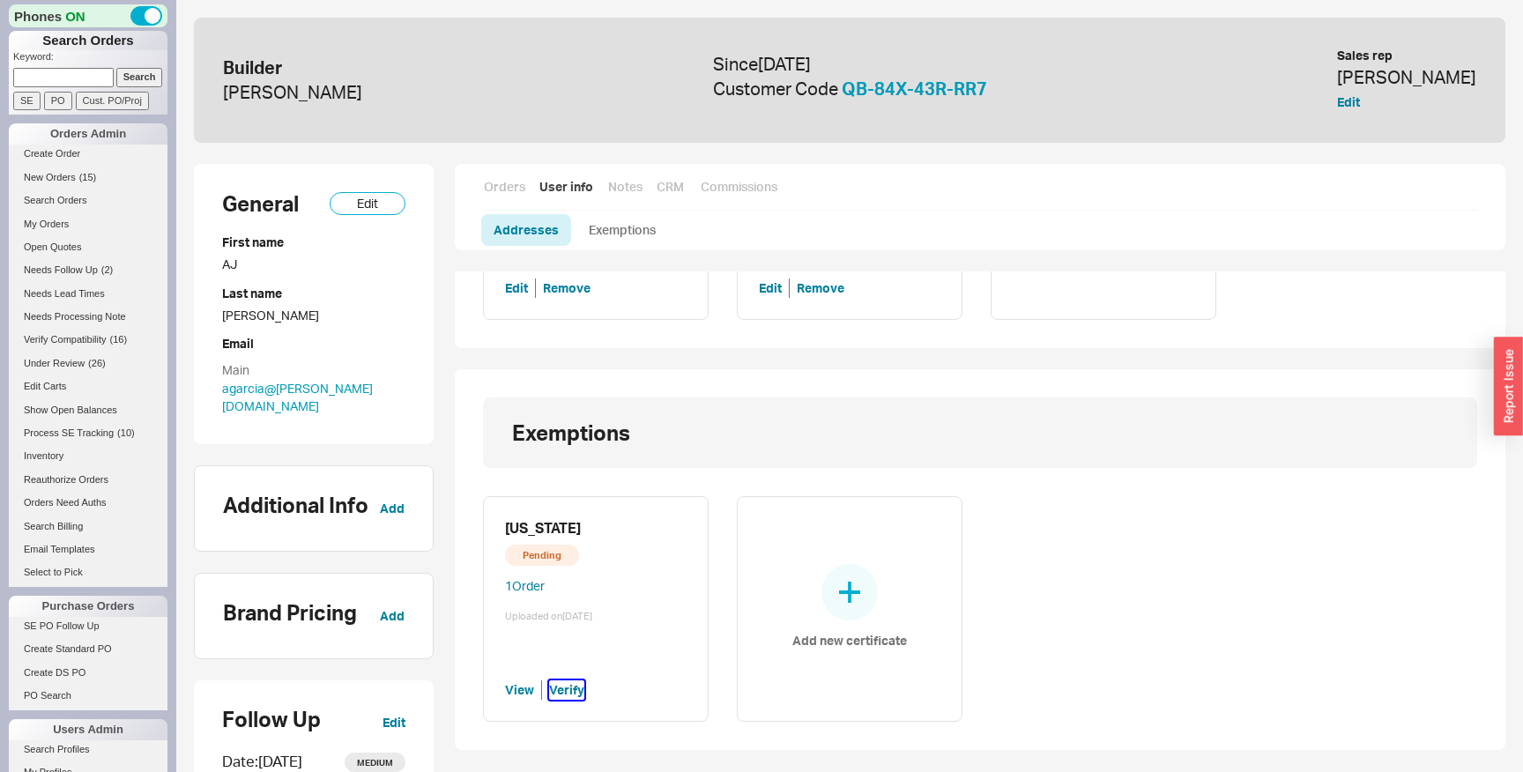
click at [572, 688] on button "Verify" at bounding box center [566, 690] width 35 height 19
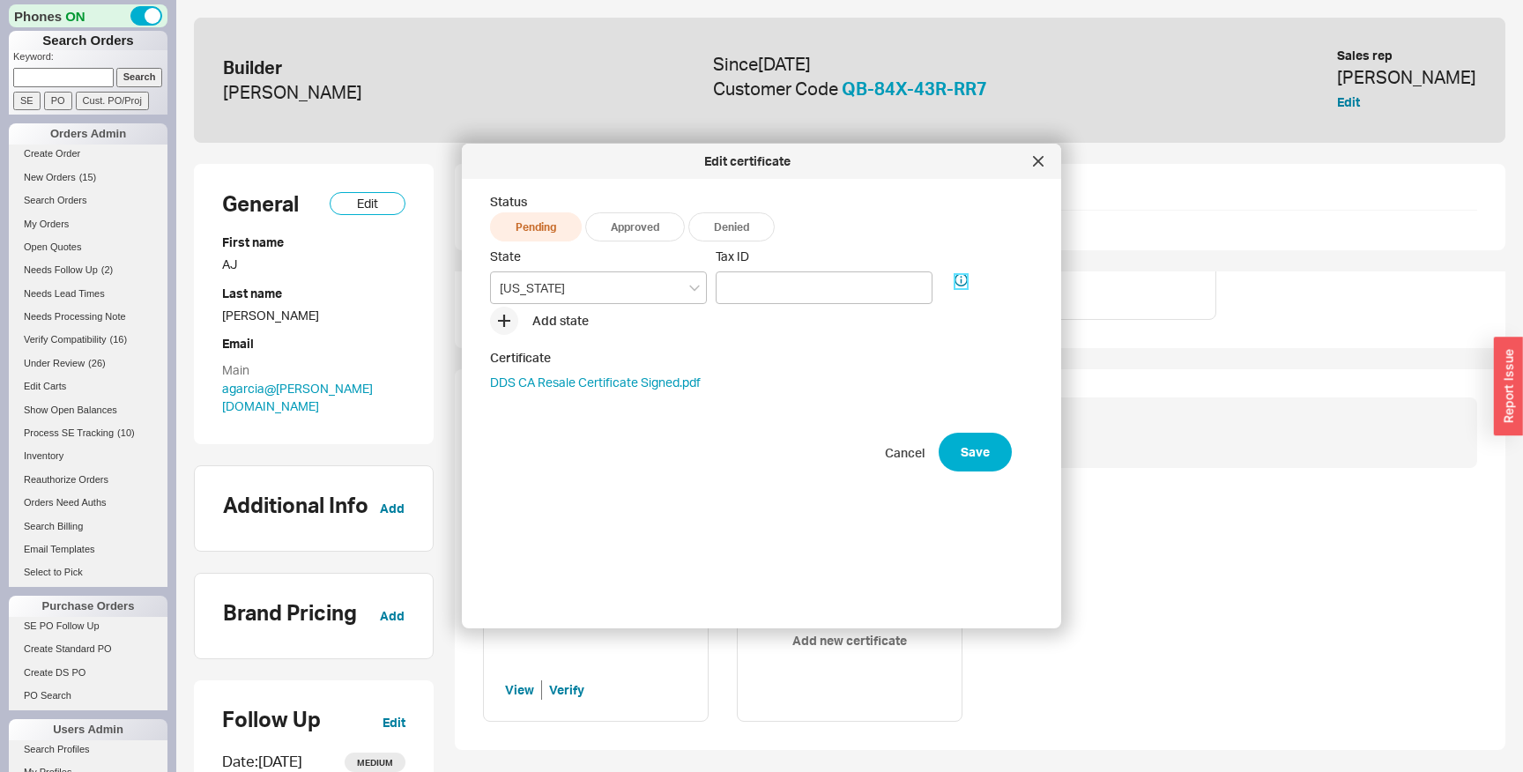
click at [960, 285] on icon at bounding box center [961, 279] width 13 height 13
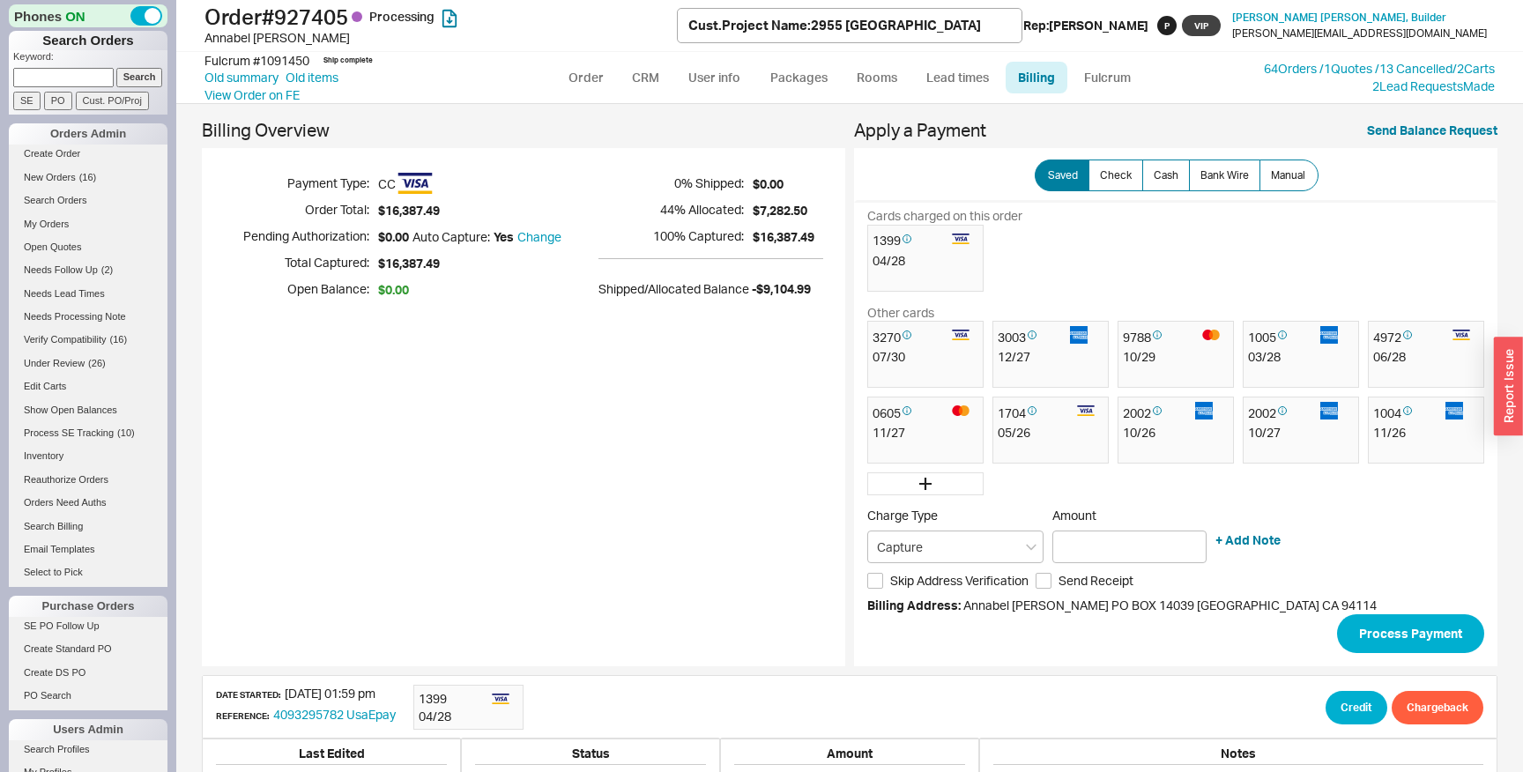
scroll to position [329, 0]
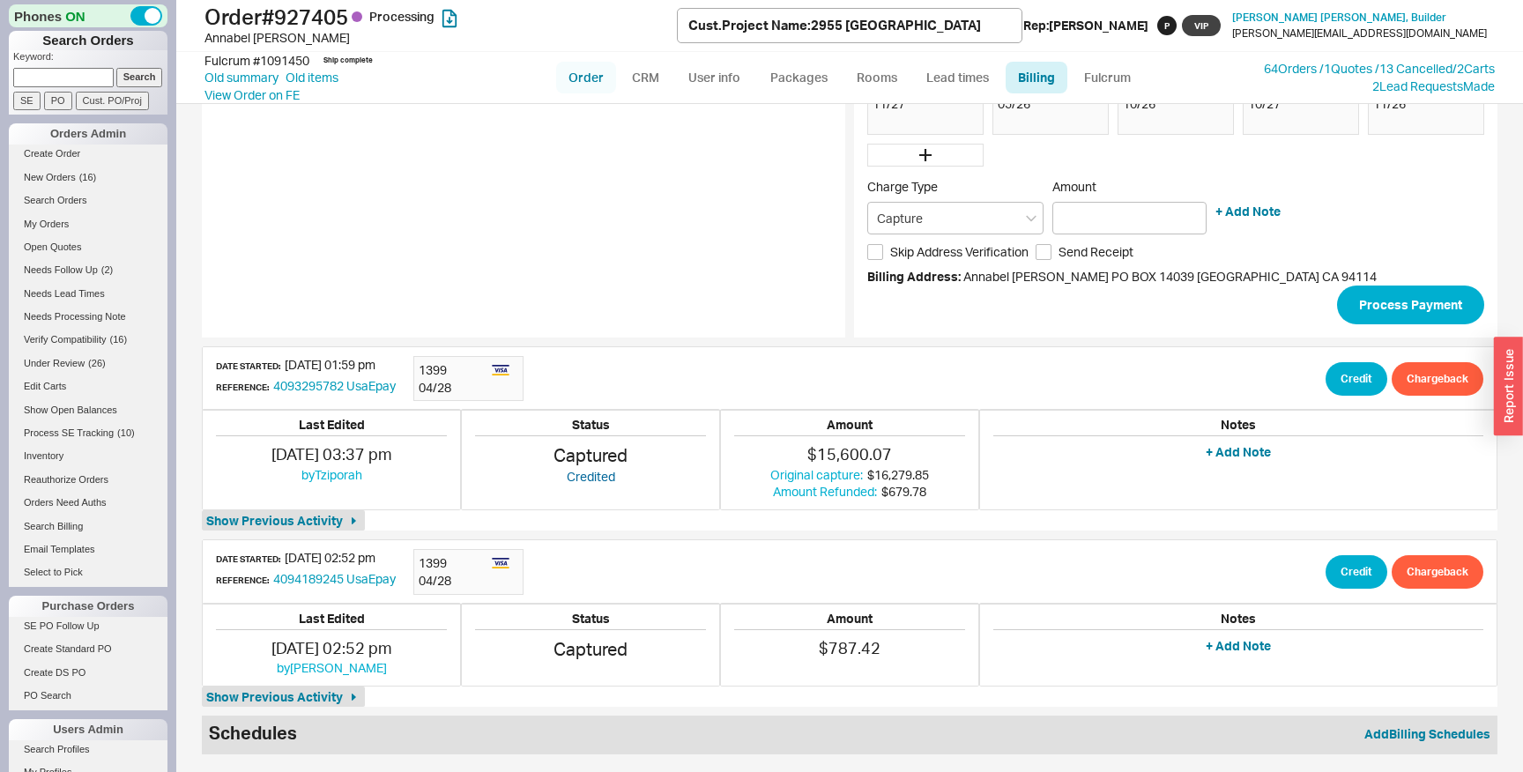
click at [590, 69] on link "Order" at bounding box center [586, 78] width 60 height 32
select select "LOW"
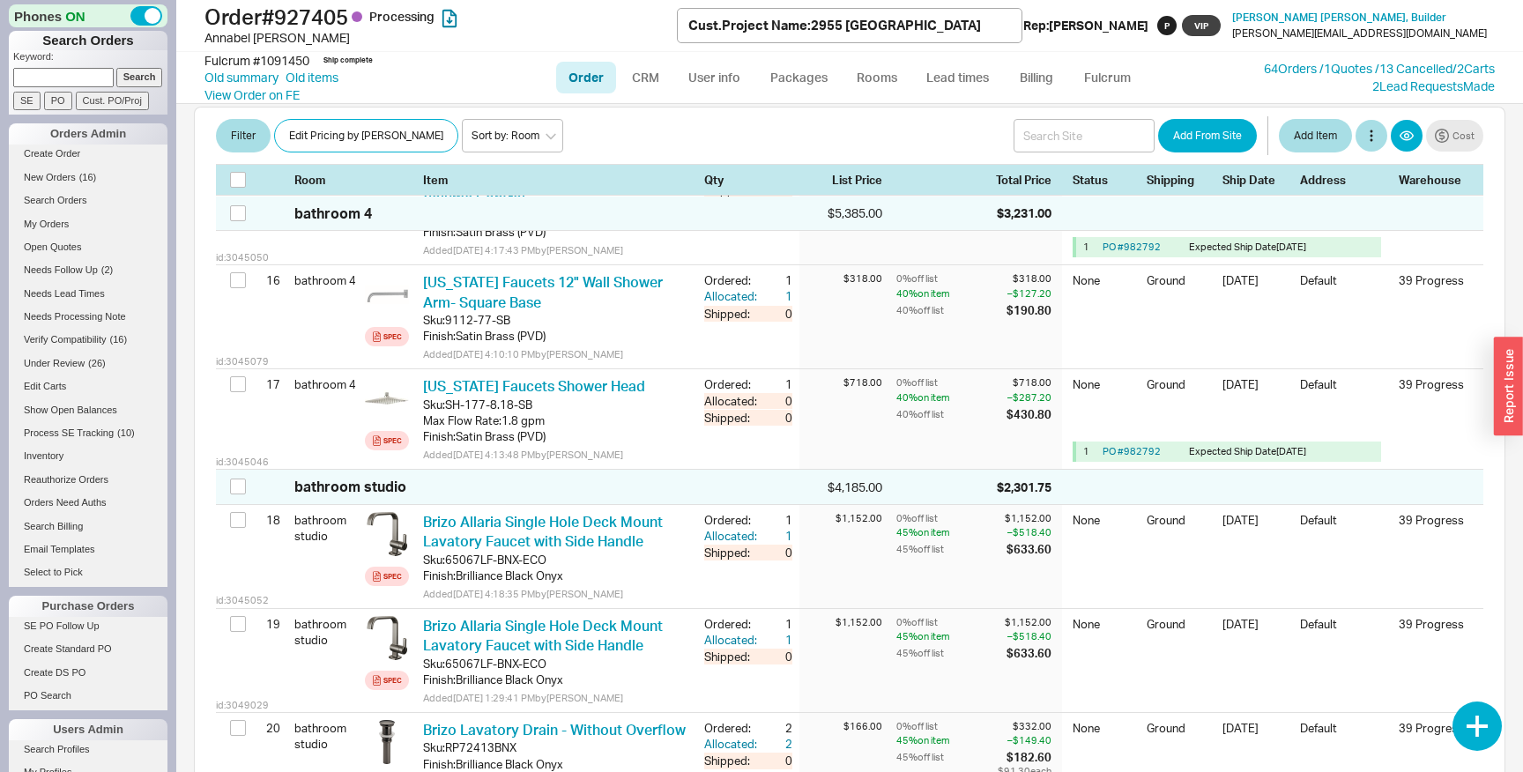
scroll to position [2754, 0]
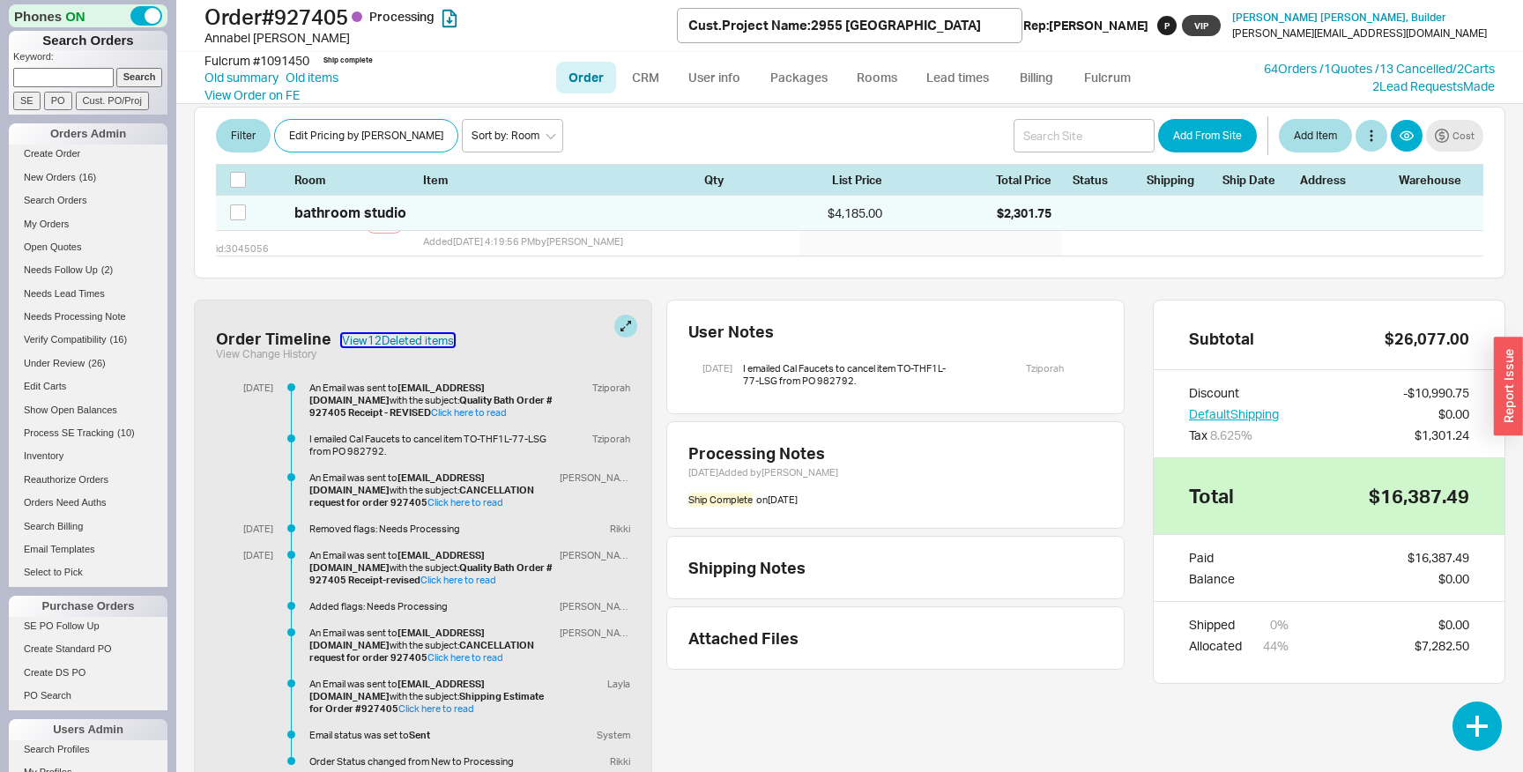
click at [426, 334] on button "View 12 Deleted item s" at bounding box center [398, 340] width 112 height 12
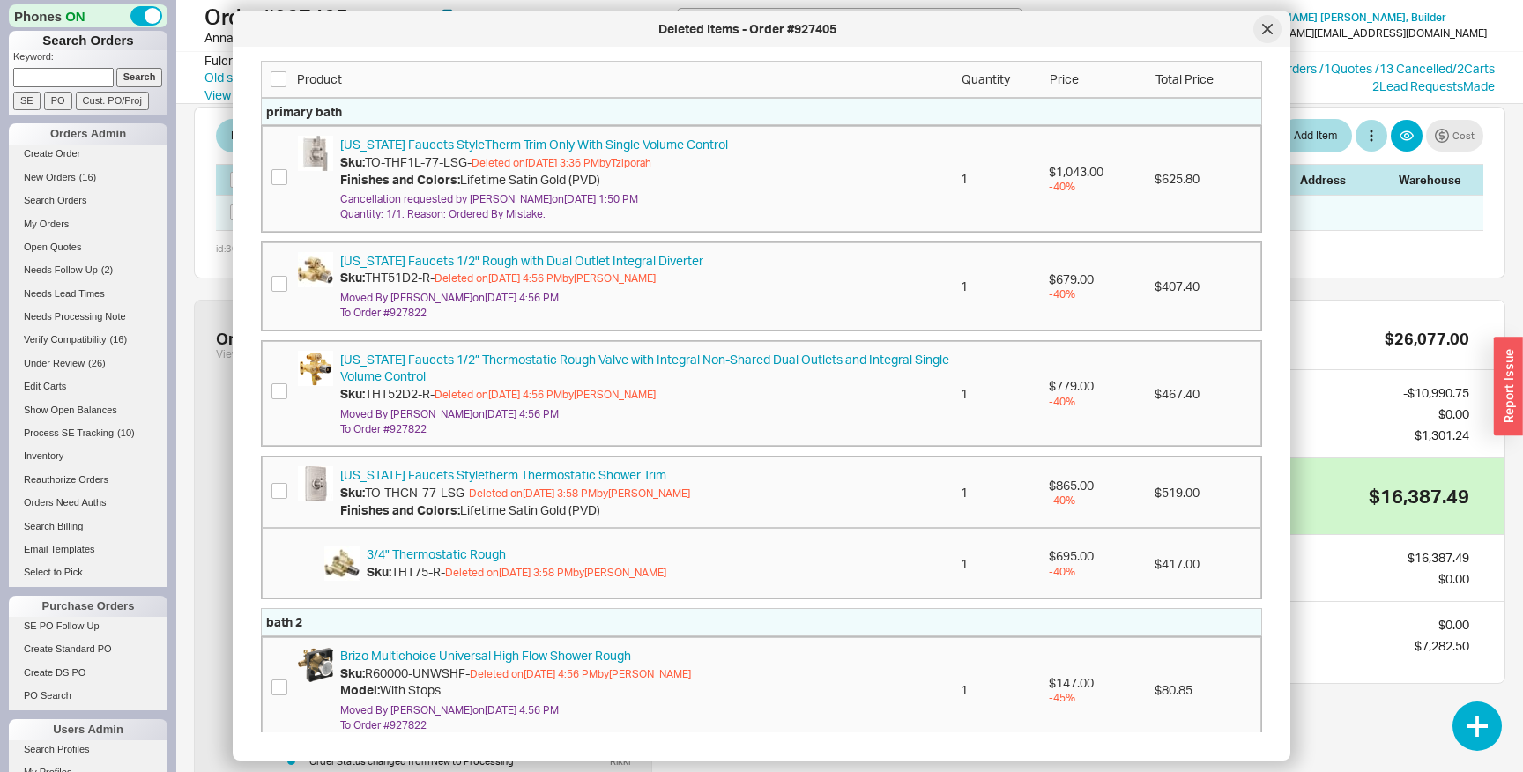
click at [1271, 28] on icon at bounding box center [1267, 29] width 11 height 11
